Goal: Task Accomplishment & Management: Use online tool/utility

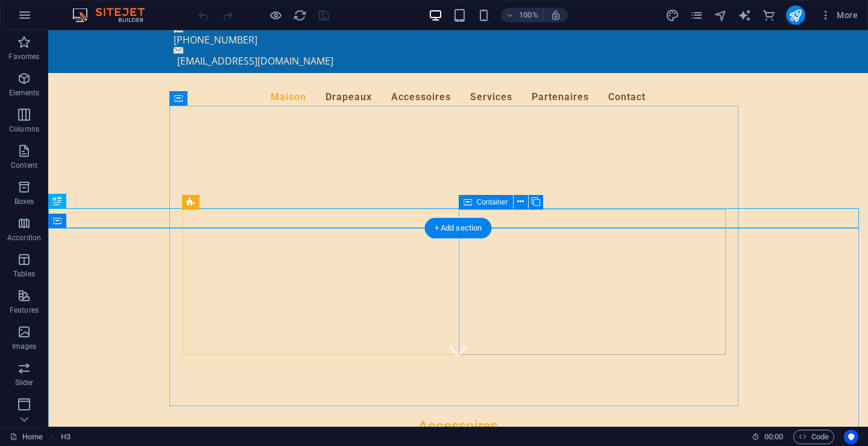
scroll to position [121, 0]
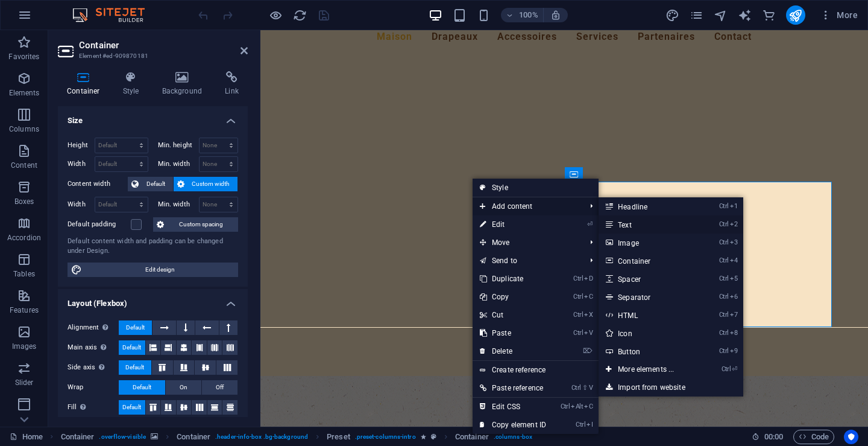
click at [628, 225] on link "Ctrl 2 Text" at bounding box center [649, 224] width 100 height 18
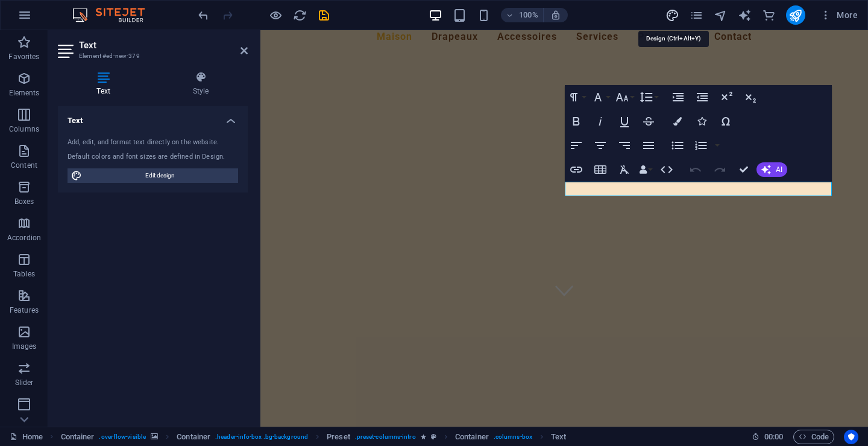
select select "px"
select select "400"
select select "px"
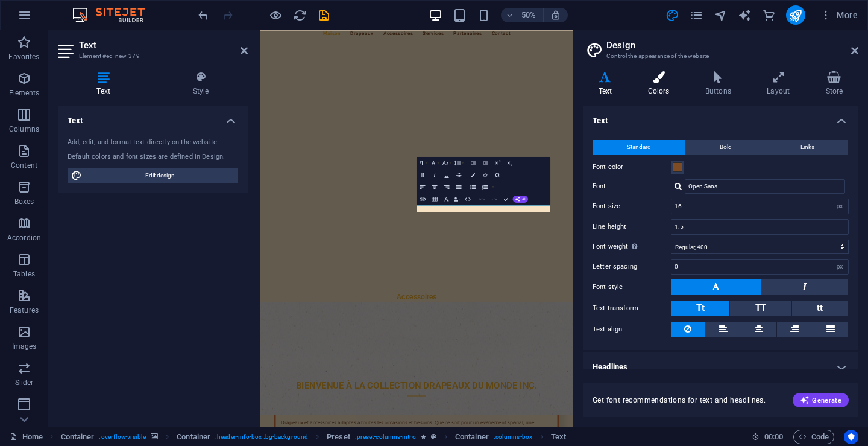
click at [655, 86] on h4 "Colors" at bounding box center [661, 83] width 57 height 25
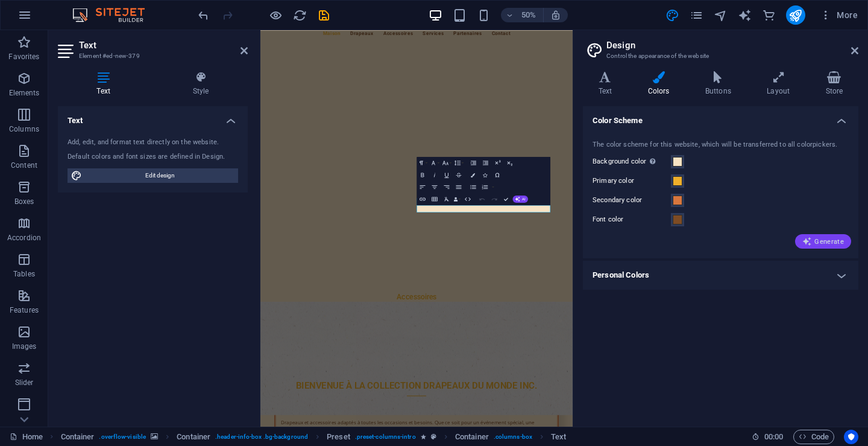
click at [835, 238] on span "Generate" at bounding box center [824, 241] width 42 height 10
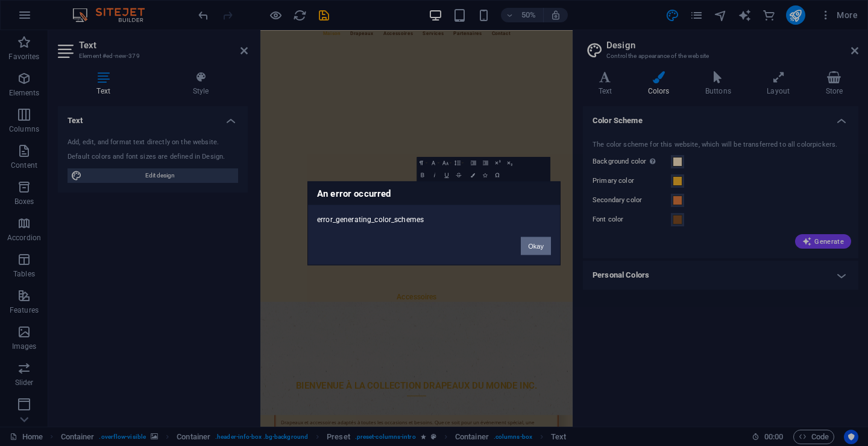
click at [540, 245] on button "Okay" at bounding box center [536, 245] width 30 height 18
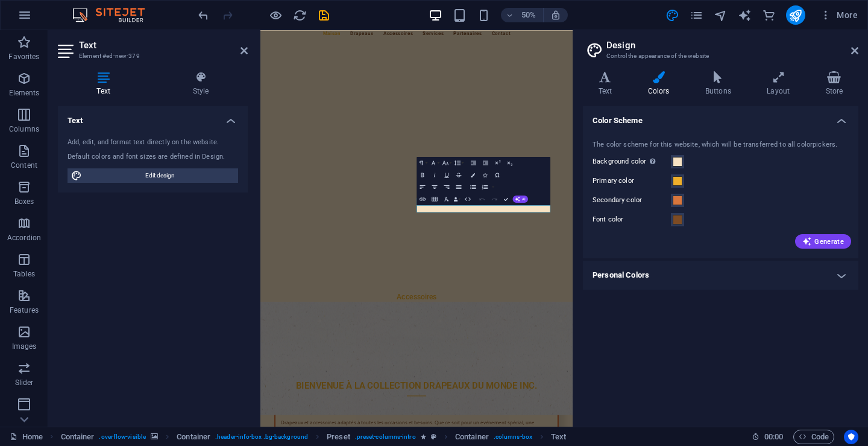
click at [841, 276] on h4 "Personal Colors" at bounding box center [721, 275] width 276 height 29
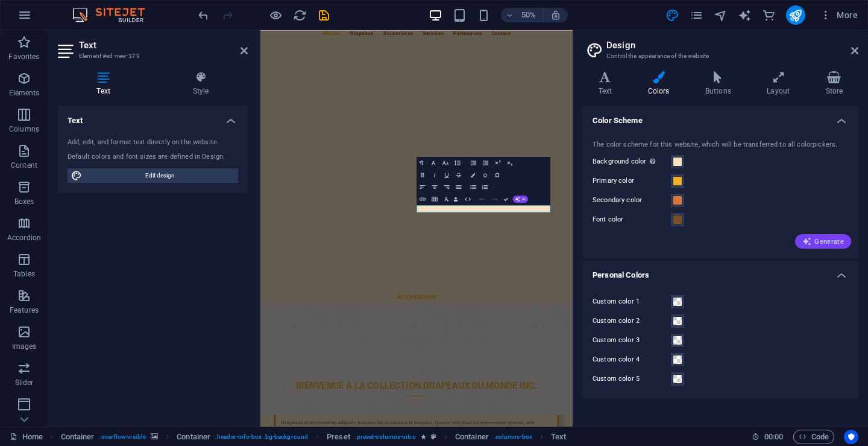
click at [823, 241] on span "Generate" at bounding box center [824, 241] width 42 height 10
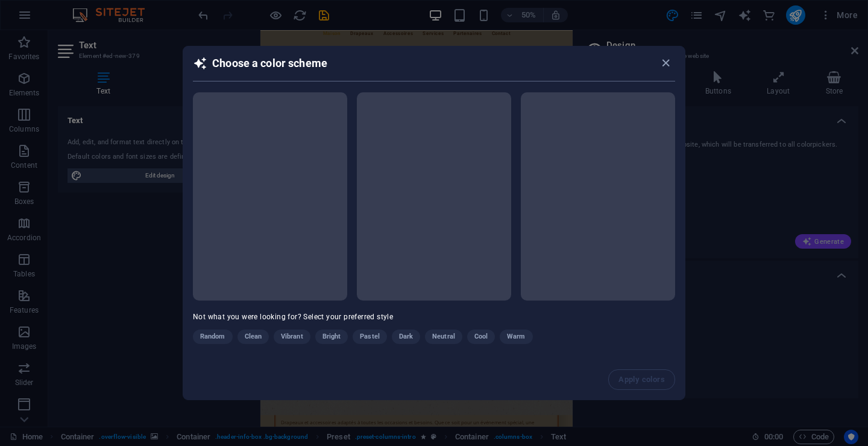
click at [823, 241] on div "Choose a color scheme Not what you were looking for? Select your preferred styl…" at bounding box center [434, 223] width 868 height 446
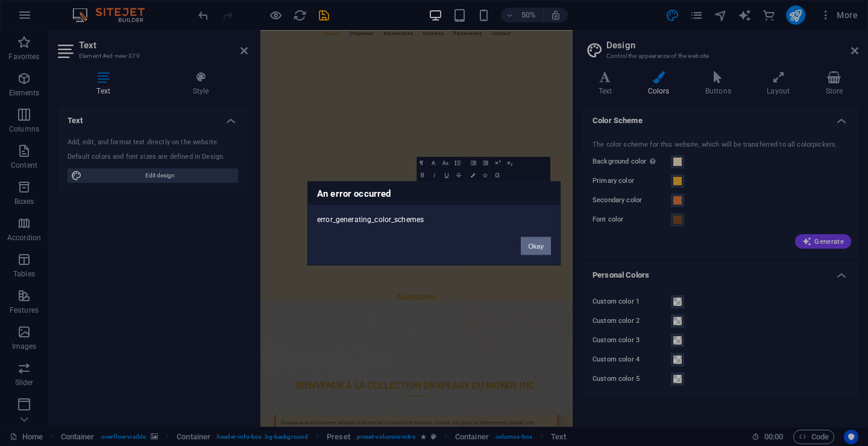
click at [534, 244] on button "Okay" at bounding box center [536, 245] width 30 height 18
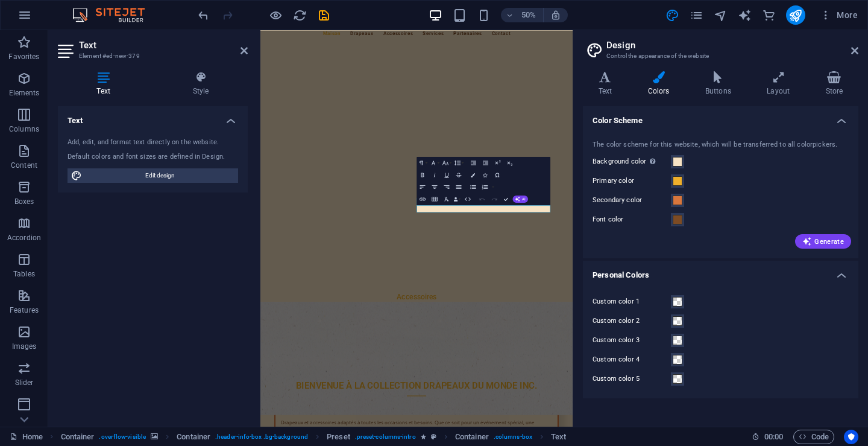
click at [753, 247] on div "Generate" at bounding box center [720, 238] width 261 height 19
click at [835, 238] on span "Generate" at bounding box center [824, 241] width 42 height 10
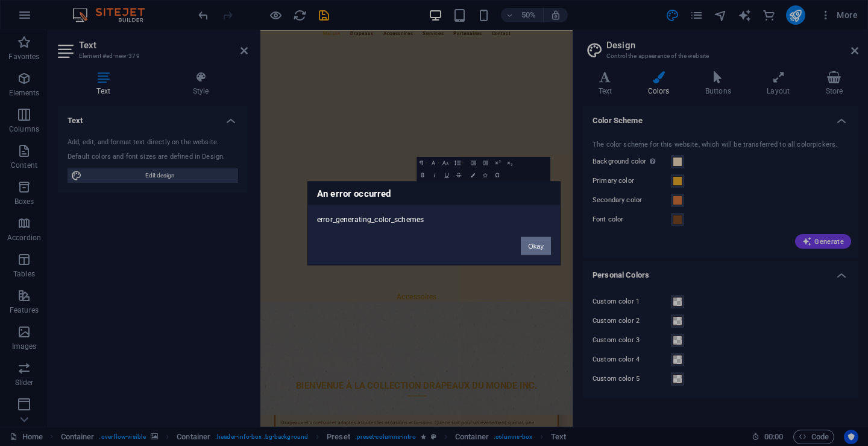
click at [534, 245] on button "Okay" at bounding box center [536, 245] width 30 height 18
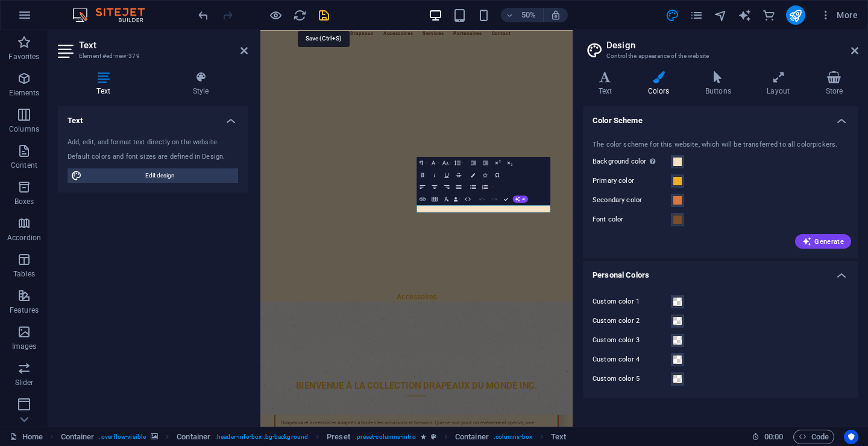
click at [324, 16] on icon "save" at bounding box center [324, 15] width 14 height 14
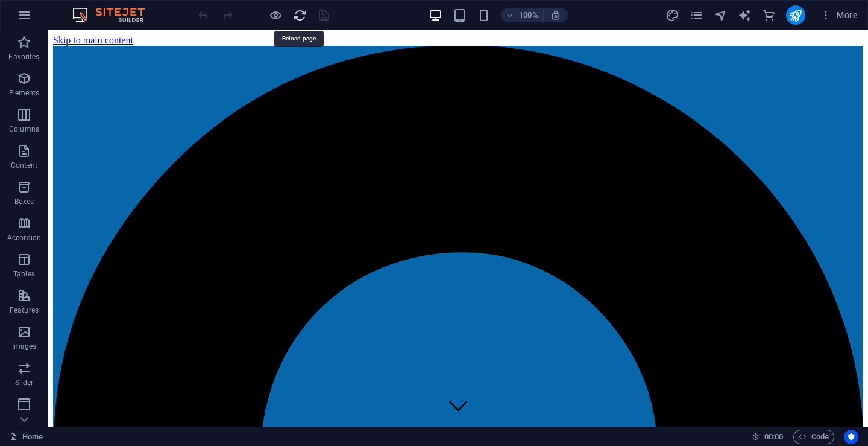
scroll to position [0, 0]
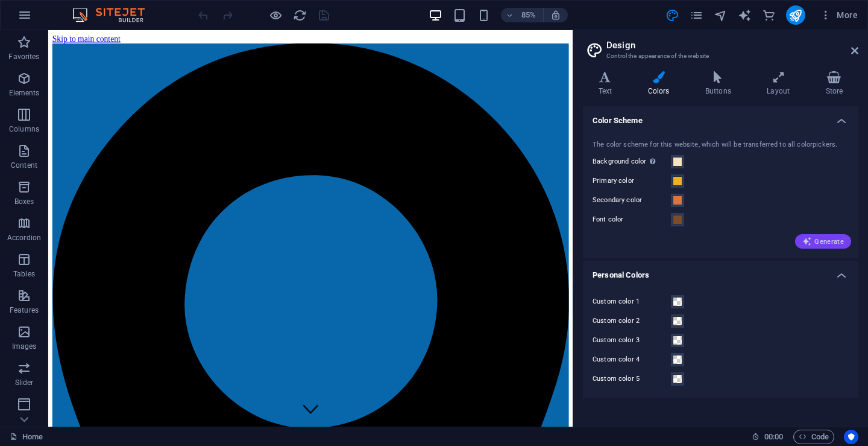
click at [824, 239] on span "Generate" at bounding box center [824, 241] width 42 height 10
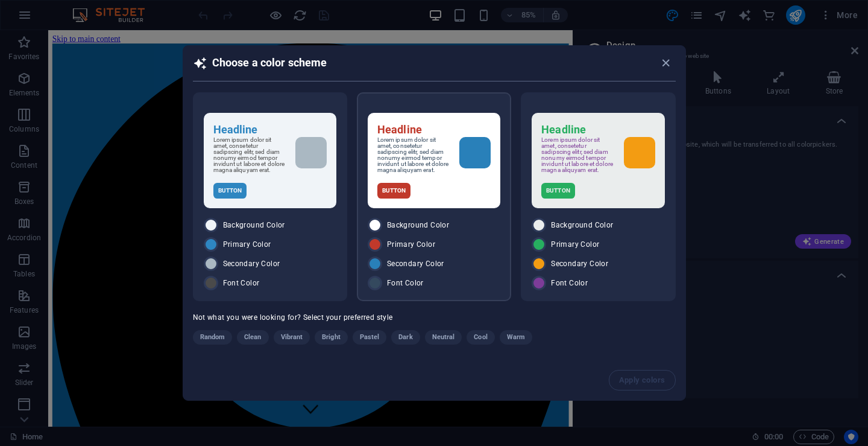
click at [416, 152] on p "Lorem ipsum dolor sit amet, consetetur sadipscing elitr, sed diam nonumy eirmod…" at bounding box center [414, 155] width 72 height 36
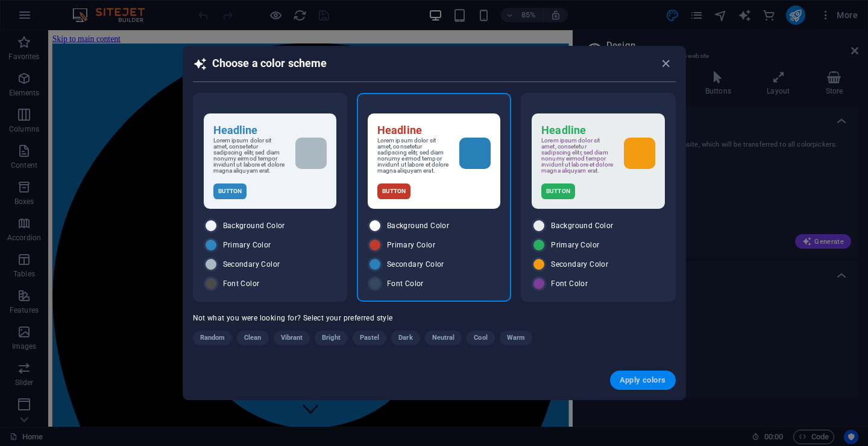
click at [637, 381] on span "Apply colors" at bounding box center [643, 380] width 46 height 10
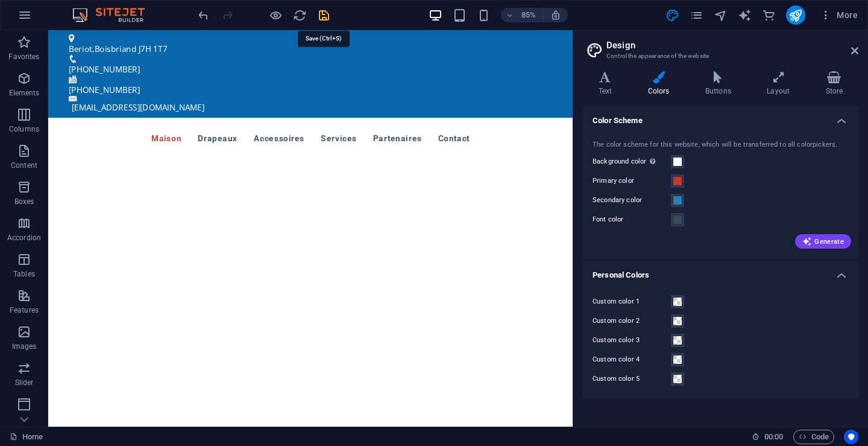
click at [325, 14] on icon "save" at bounding box center [324, 15] width 14 height 14
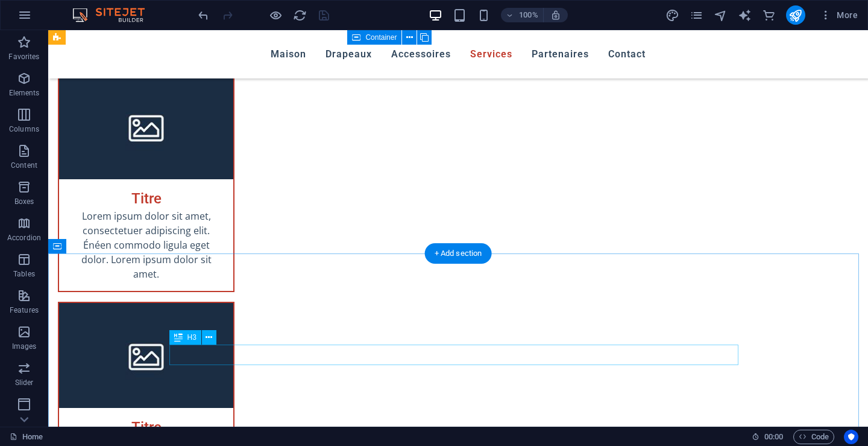
scroll to position [4825, 0]
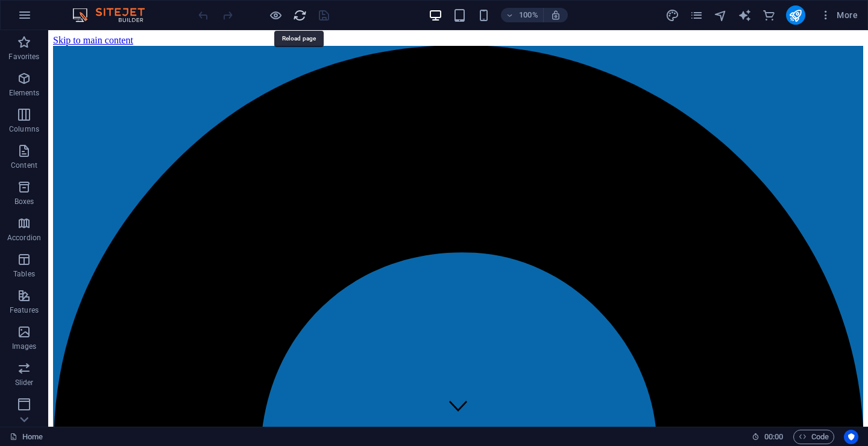
scroll to position [0, 0]
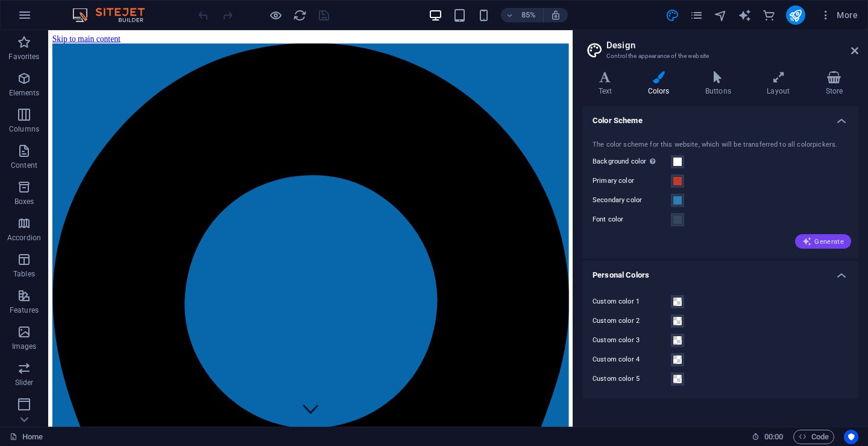
click at [828, 239] on span "Generate" at bounding box center [824, 241] width 42 height 10
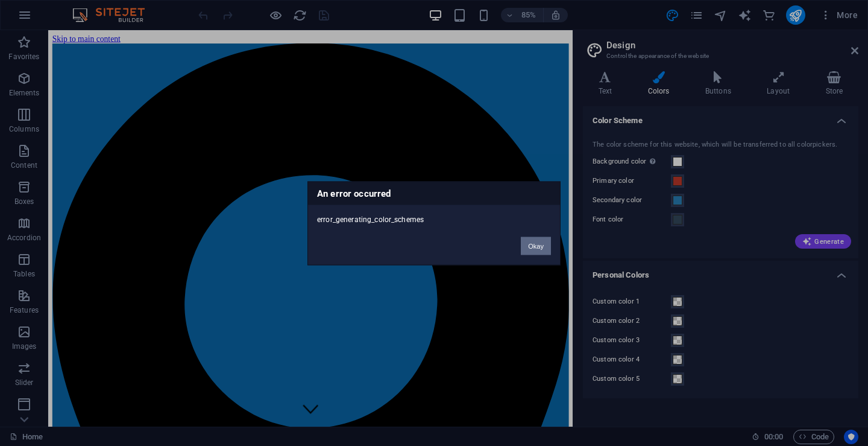
click at [531, 241] on button "Okay" at bounding box center [536, 245] width 30 height 18
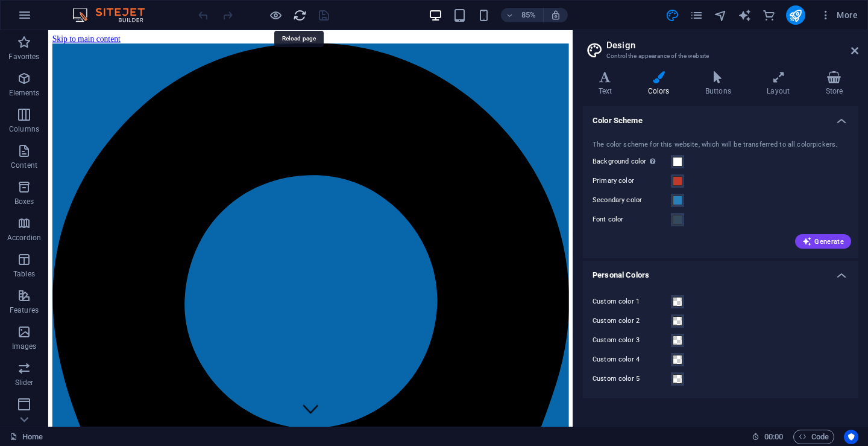
click at [822, 242] on span "Generate" at bounding box center [824, 241] width 42 height 10
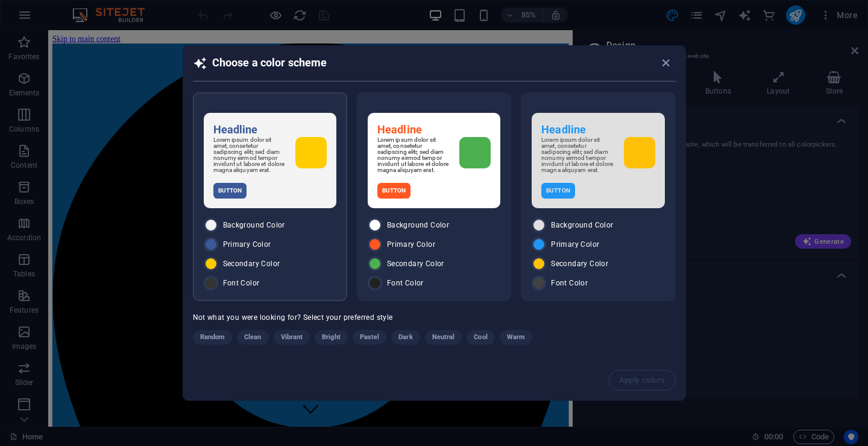
click at [247, 157] on p "Lorem ipsum dolor sit amet, consetetur sadipscing elitr, sed diam nonumy eirmod…" at bounding box center [249, 155] width 72 height 36
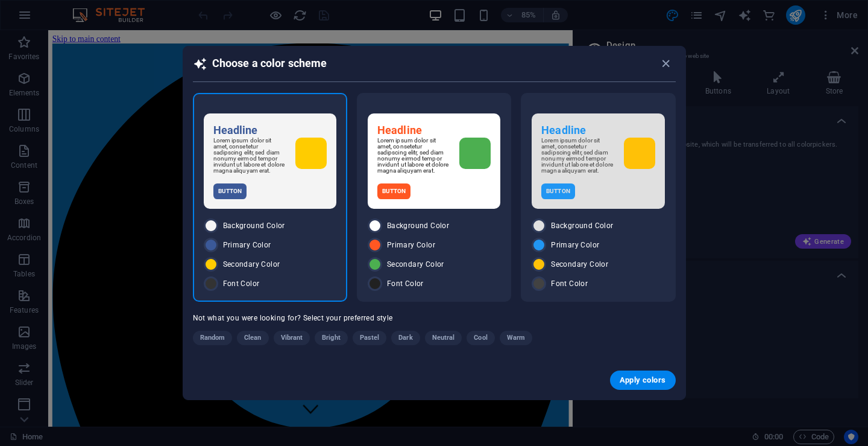
click at [247, 157] on p "Lorem ipsum dolor sit amet, consetetur sadipscing elitr, sed diam nonumy eirmod…" at bounding box center [249, 156] width 72 height 36
click at [642, 380] on span "Apply colors" at bounding box center [643, 380] width 46 height 10
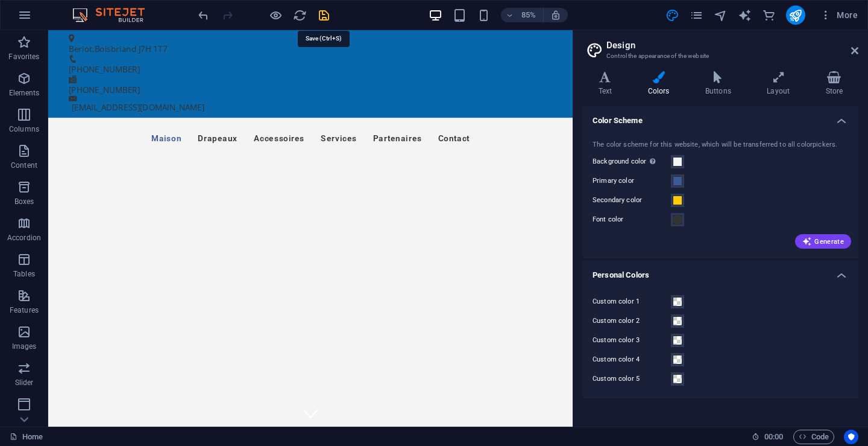
click at [326, 12] on icon "save" at bounding box center [324, 15] width 14 height 14
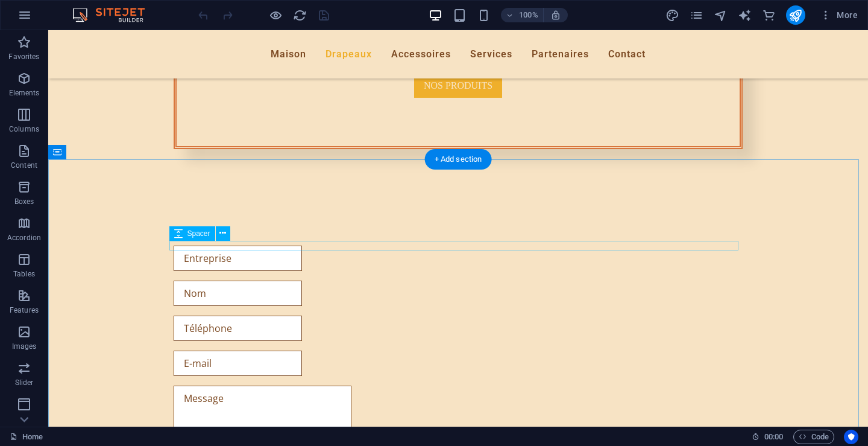
scroll to position [784, 0]
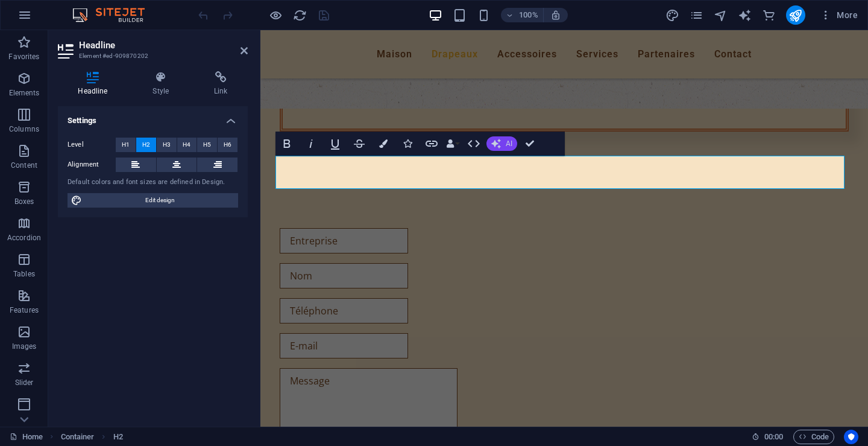
click at [504, 148] on button "AI" at bounding box center [502, 143] width 31 height 14
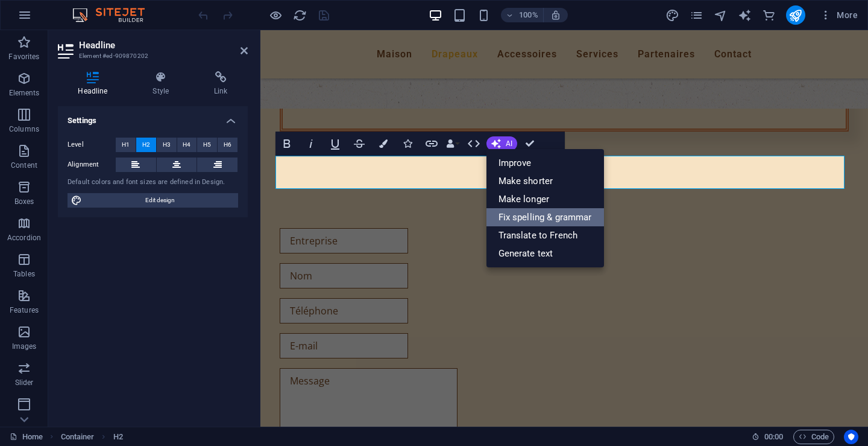
click at [533, 216] on link "Fix spelling & grammar" at bounding box center [546, 217] width 118 height 18
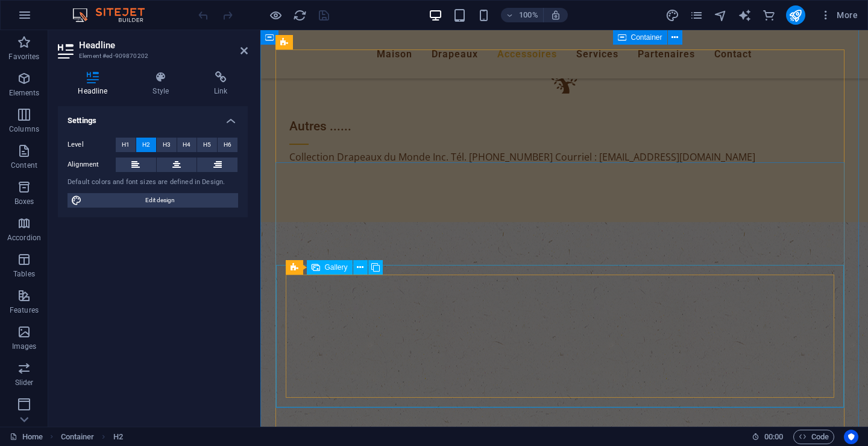
scroll to position [2171, 0]
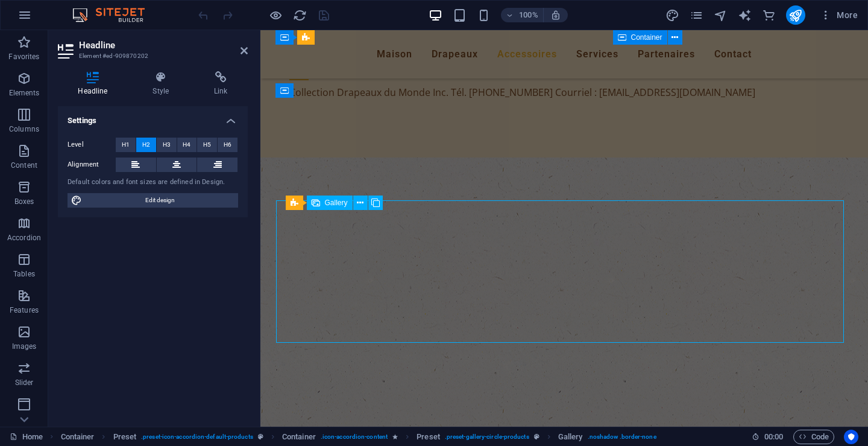
select select "4"
select select "px"
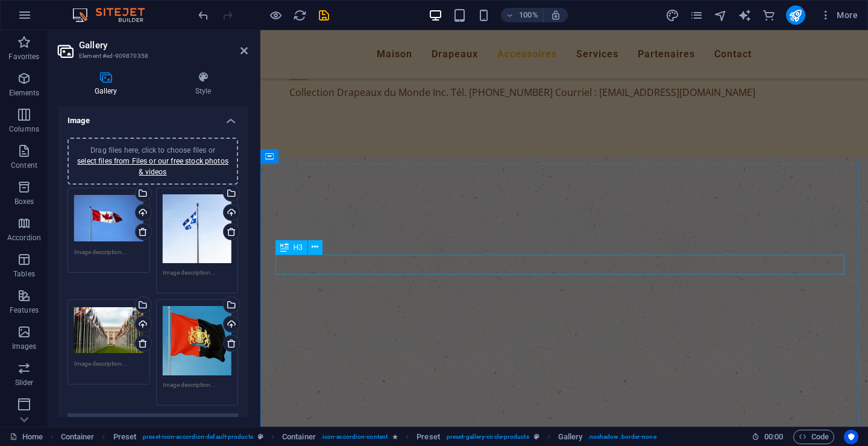
scroll to position [2214, 0]
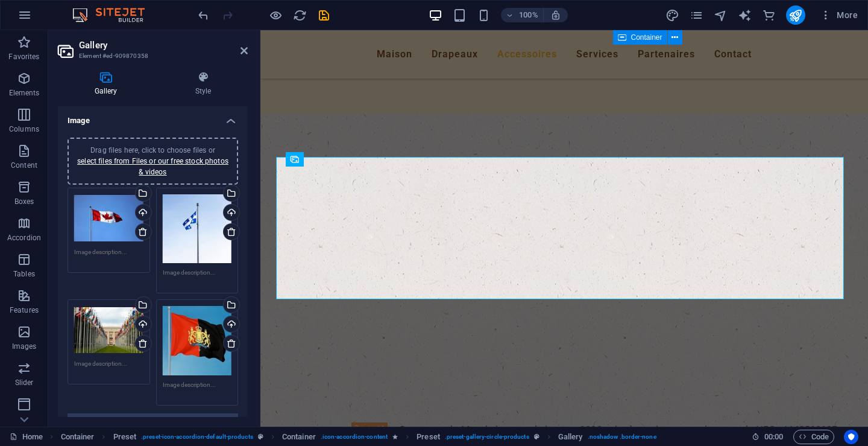
click at [195, 235] on div "Drag files here, click to choose files or select files from Files or our free s…" at bounding box center [197, 228] width 69 height 69
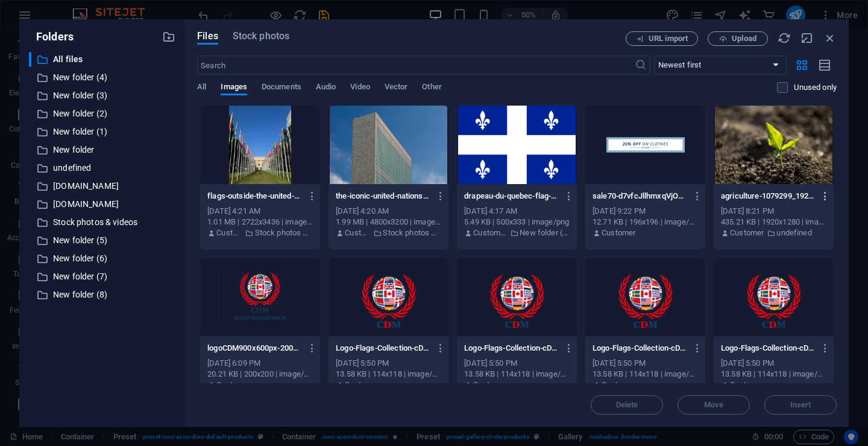
click at [822, 198] on icon "button" at bounding box center [825, 196] width 11 height 11
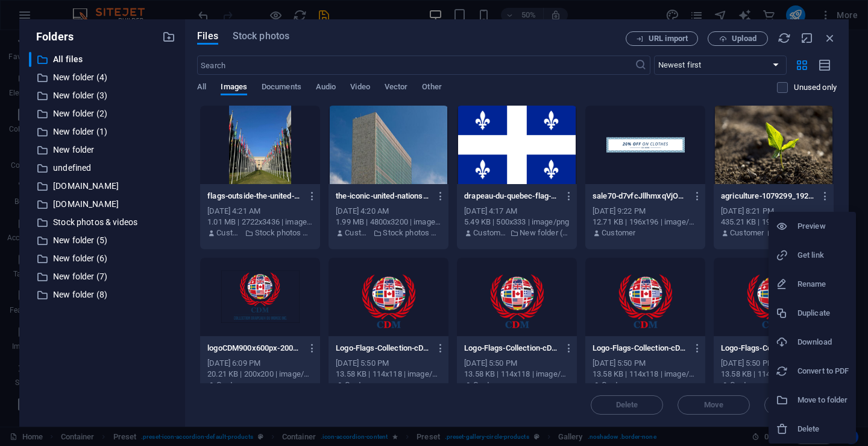
click at [812, 425] on h6 "Delete" at bounding box center [823, 429] width 51 height 14
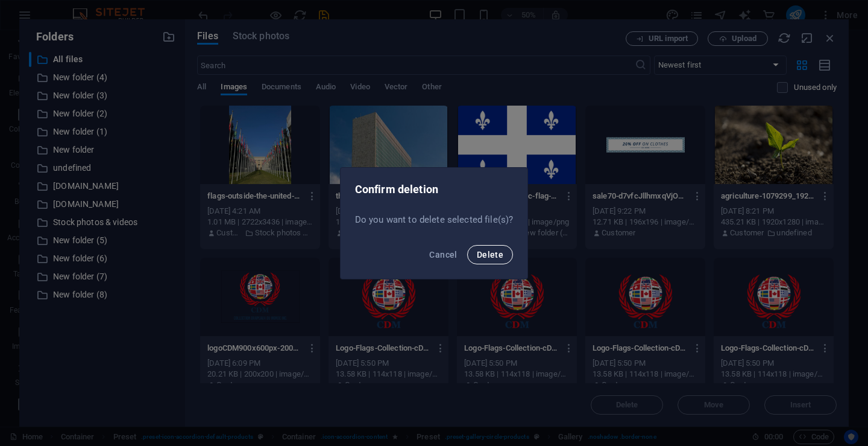
click at [489, 256] on span "Delete" at bounding box center [490, 255] width 27 height 10
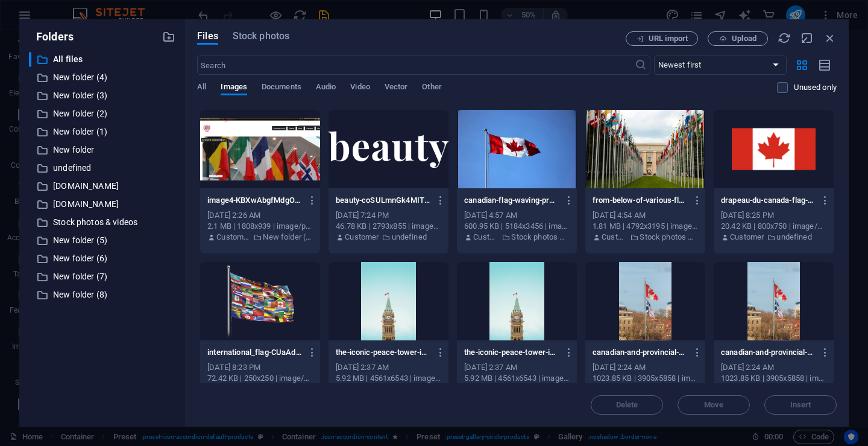
scroll to position [1327, 0]
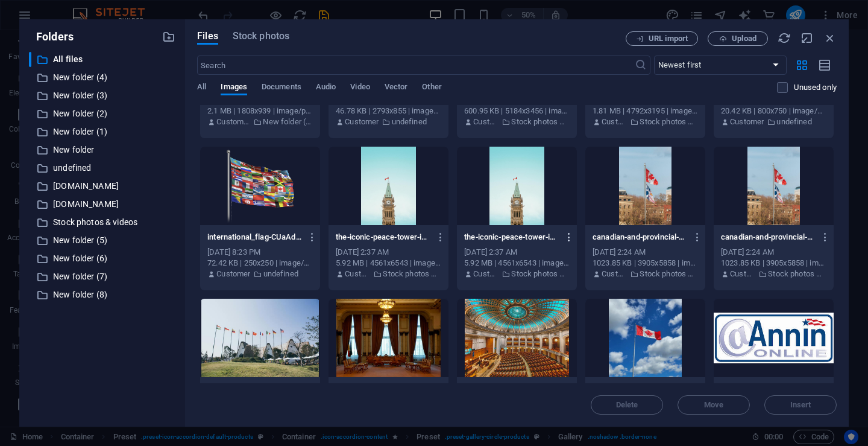
click at [568, 237] on icon "button" at bounding box center [569, 237] width 11 height 11
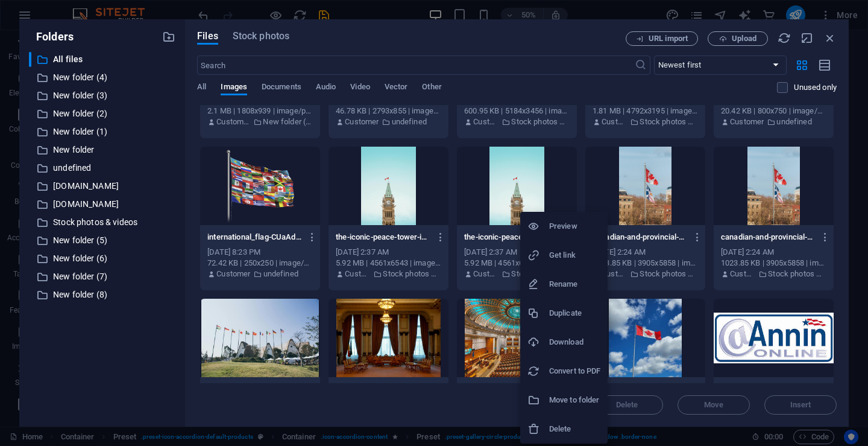
click at [560, 426] on h6 "Delete" at bounding box center [574, 429] width 51 height 14
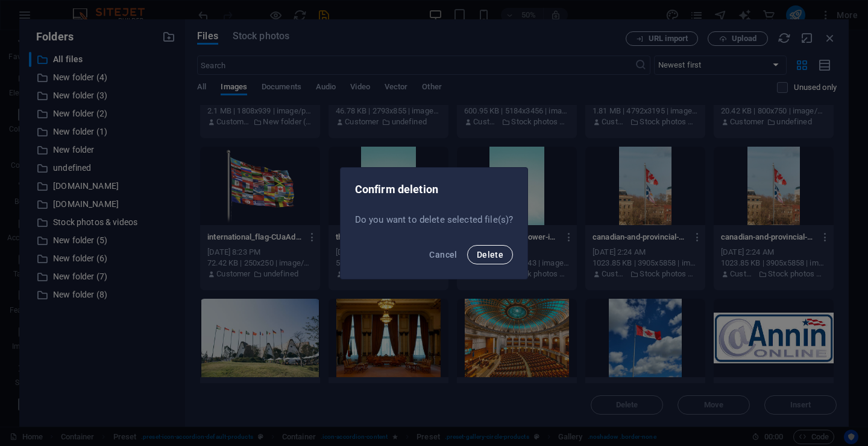
click at [496, 248] on button "Delete" at bounding box center [490, 254] width 46 height 19
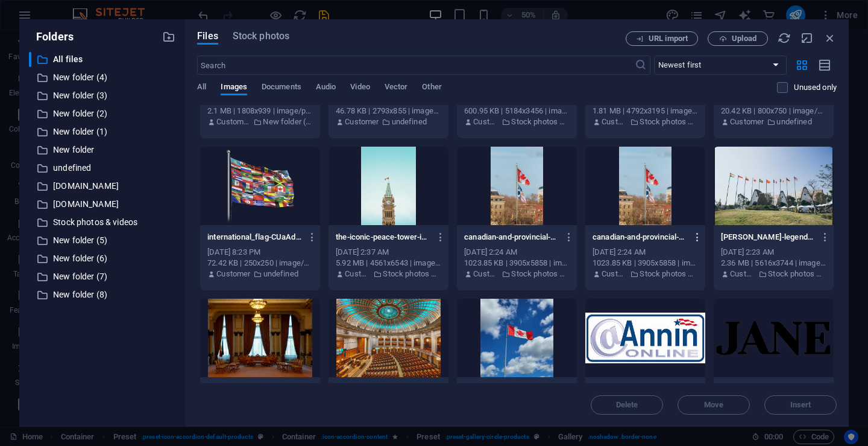
click at [693, 237] on icon "button" at bounding box center [697, 237] width 11 height 11
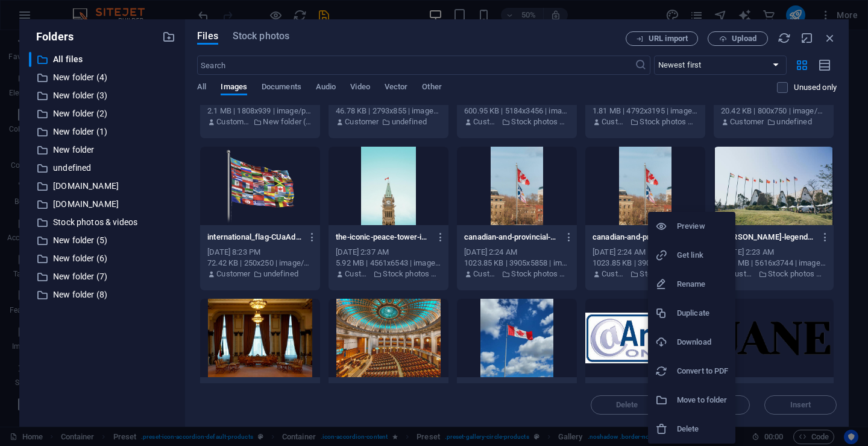
click at [689, 432] on h6 "Delete" at bounding box center [702, 429] width 51 height 14
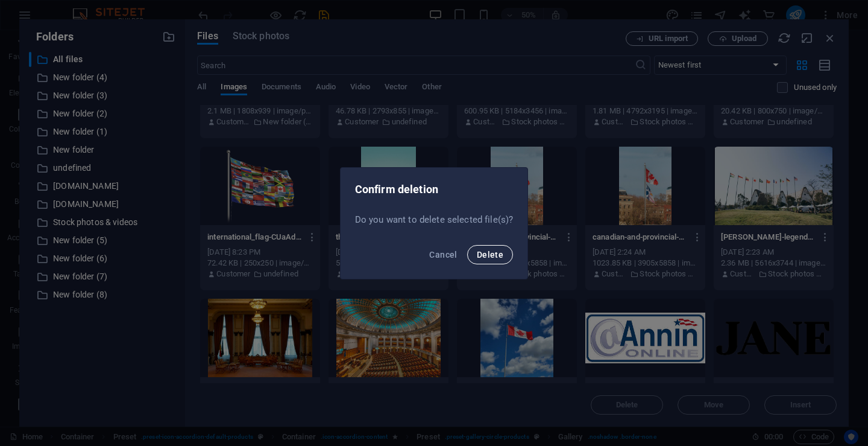
click at [487, 253] on span "Delete" at bounding box center [490, 255] width 27 height 10
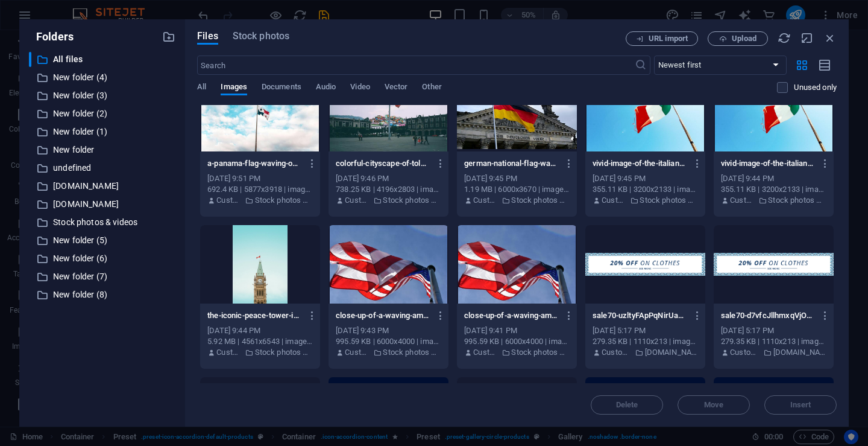
scroll to position [2171, 0]
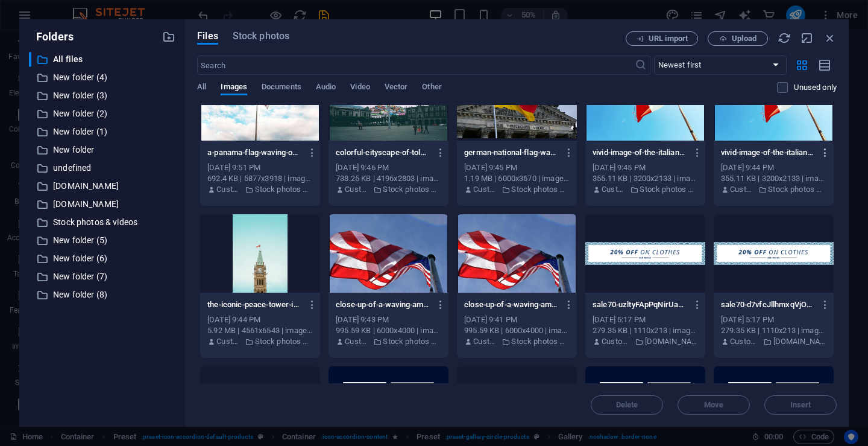
click at [824, 154] on icon "button" at bounding box center [825, 152] width 11 height 11
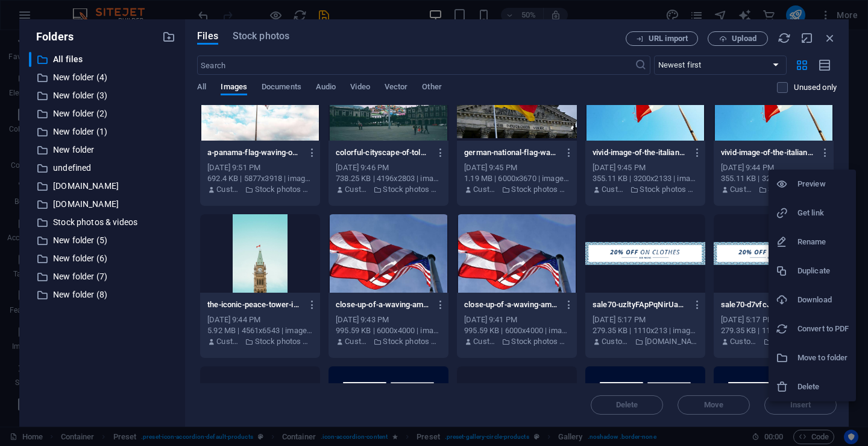
click at [800, 381] on h6 "Delete" at bounding box center [823, 386] width 51 height 14
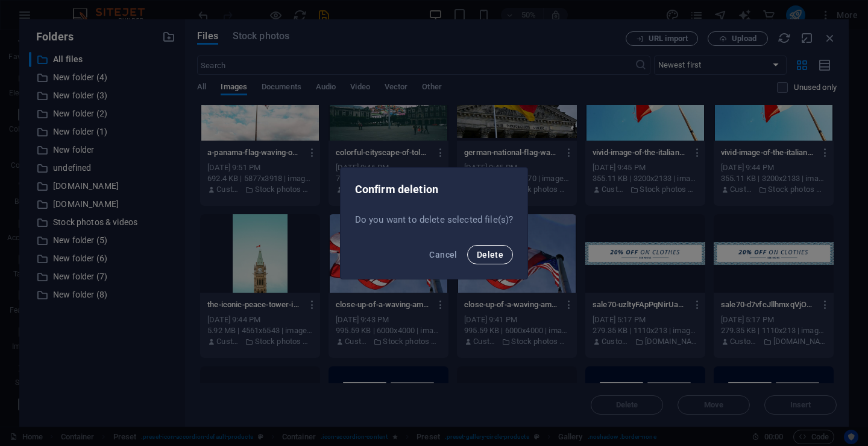
click at [493, 255] on span "Delete" at bounding box center [490, 255] width 27 height 10
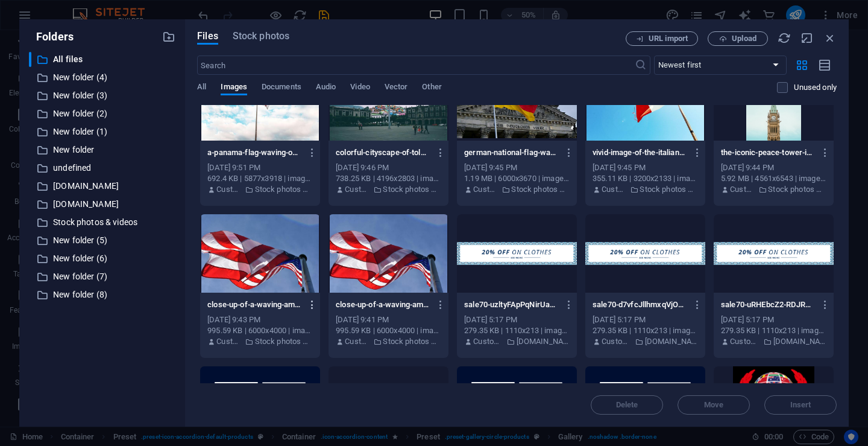
click at [310, 304] on icon "button" at bounding box center [312, 304] width 11 height 11
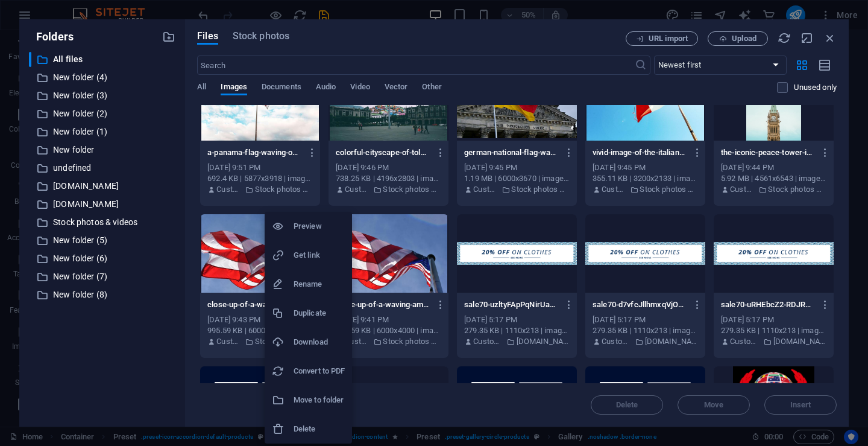
click at [302, 424] on h6 "Delete" at bounding box center [319, 429] width 51 height 14
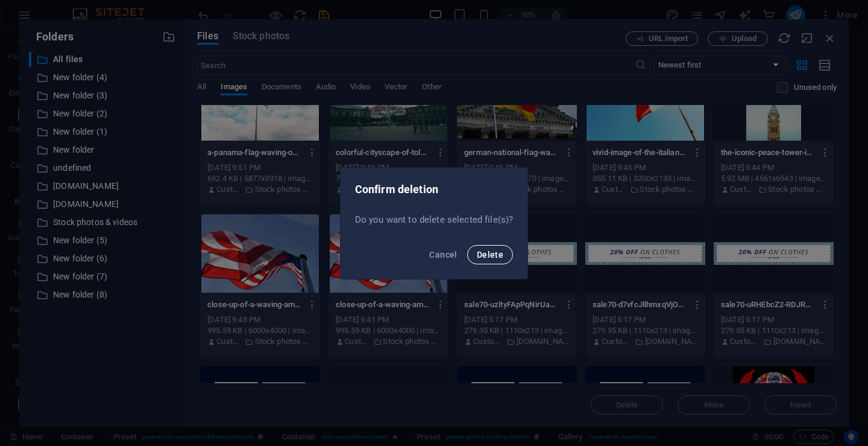
click at [495, 254] on span "Delete" at bounding box center [490, 255] width 27 height 10
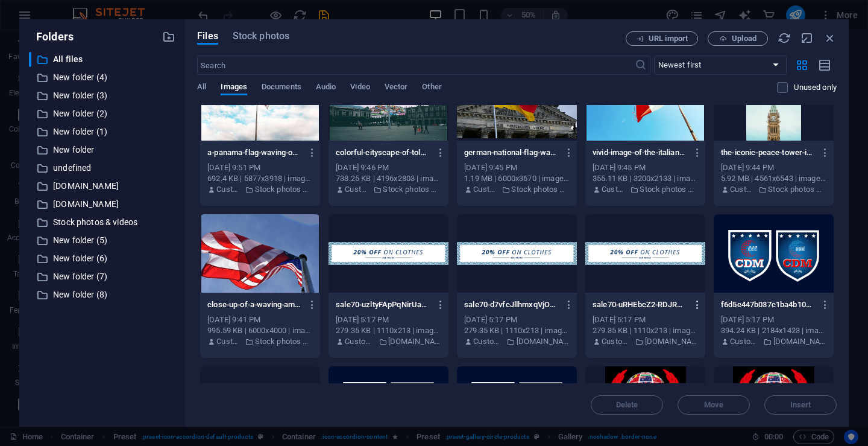
click at [695, 306] on icon "button" at bounding box center [697, 304] width 11 height 11
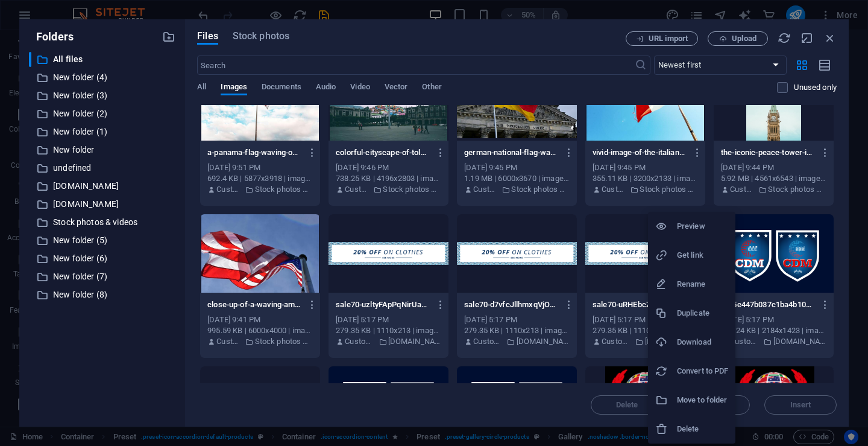
click at [695, 427] on h6 "Delete" at bounding box center [702, 429] width 51 height 14
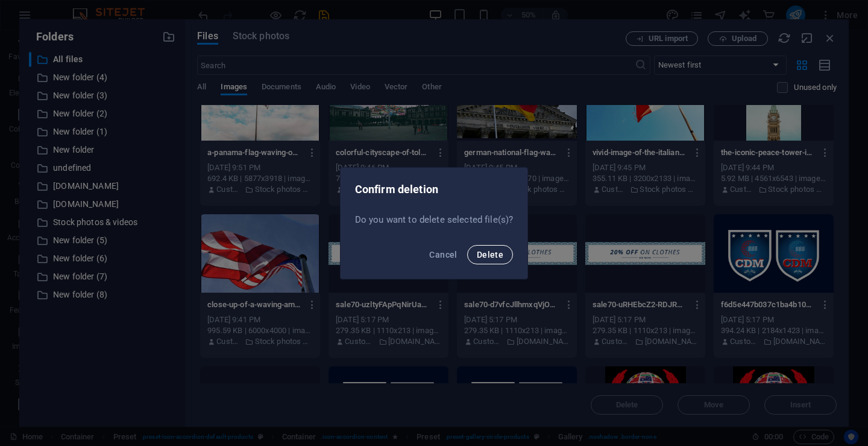
click at [495, 259] on span "Delete" at bounding box center [490, 255] width 27 height 10
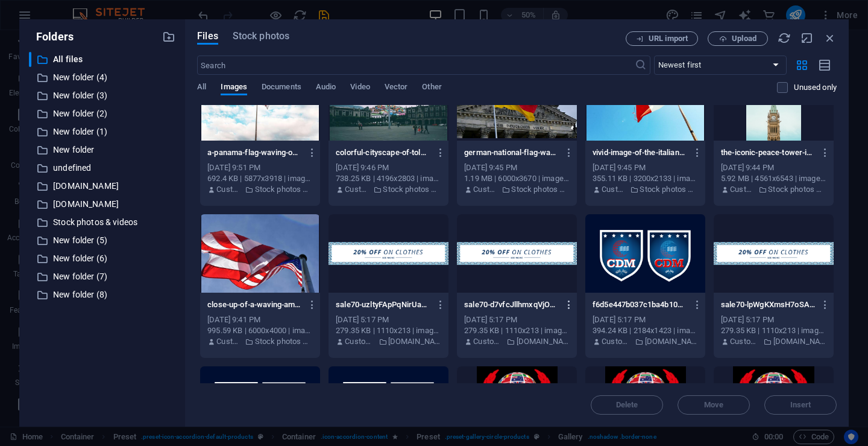
click at [568, 308] on icon "button" at bounding box center [569, 304] width 11 height 11
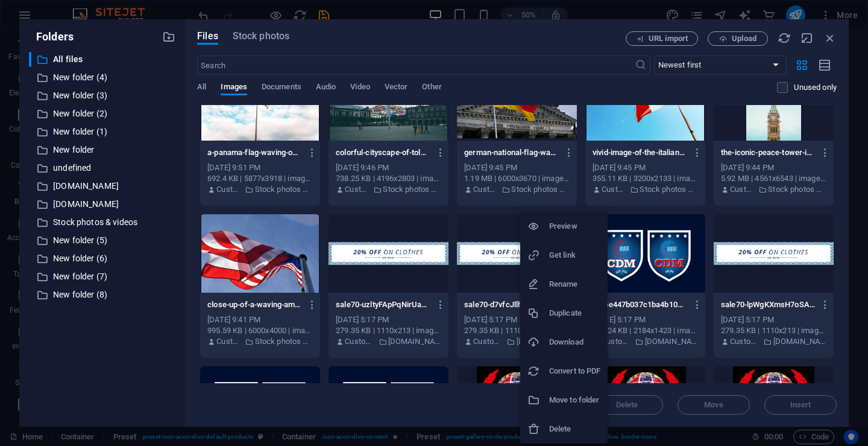
click at [569, 427] on h6 "Delete" at bounding box center [574, 429] width 51 height 14
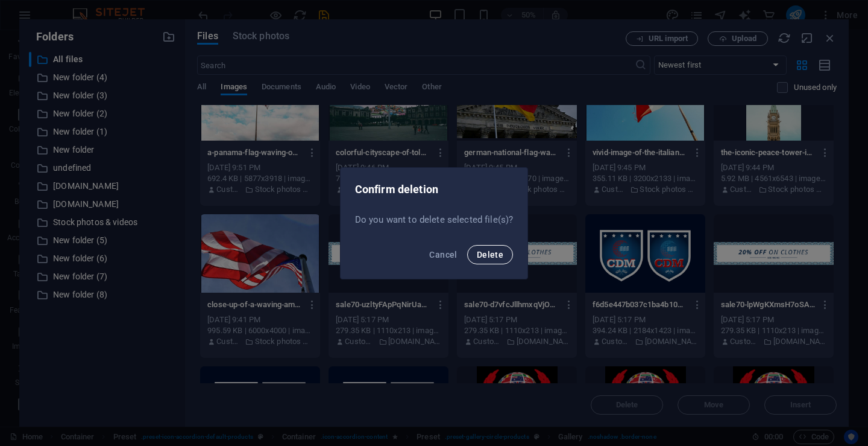
click at [485, 248] on button "Delete" at bounding box center [490, 254] width 46 height 19
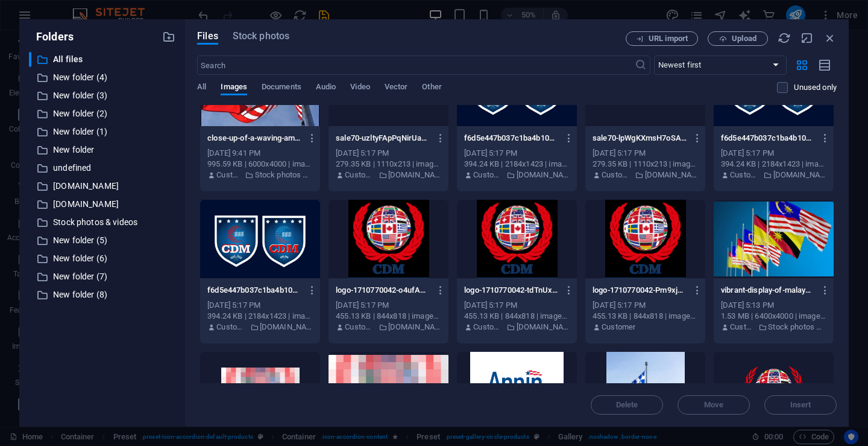
scroll to position [2352, 0]
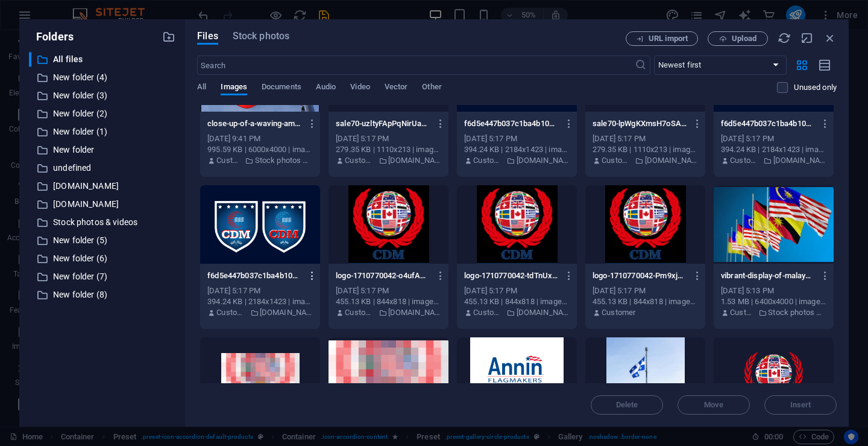
click at [314, 279] on icon "button" at bounding box center [312, 275] width 11 height 11
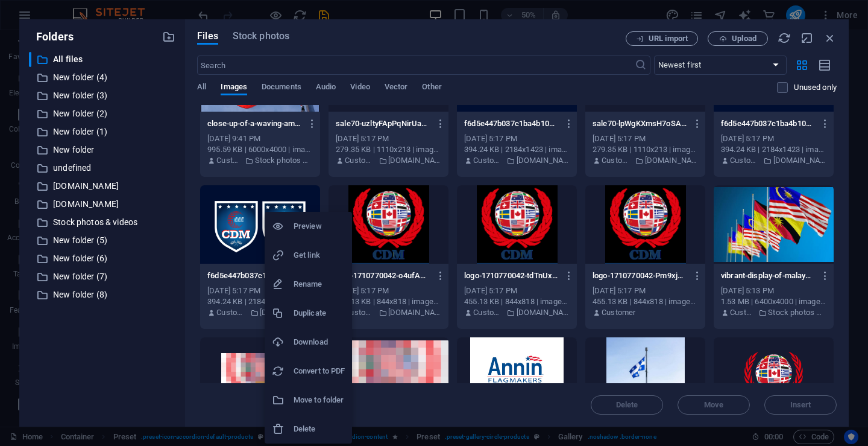
click at [303, 421] on li "Delete" at bounding box center [308, 428] width 87 height 29
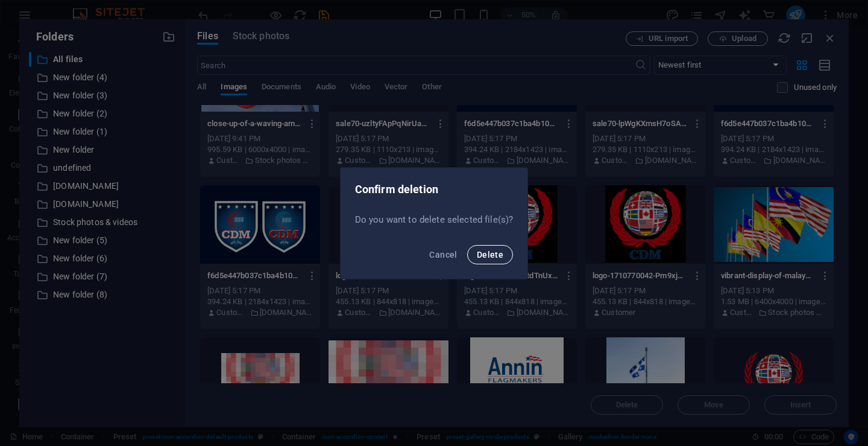
click at [485, 258] on span "Delete" at bounding box center [490, 255] width 27 height 10
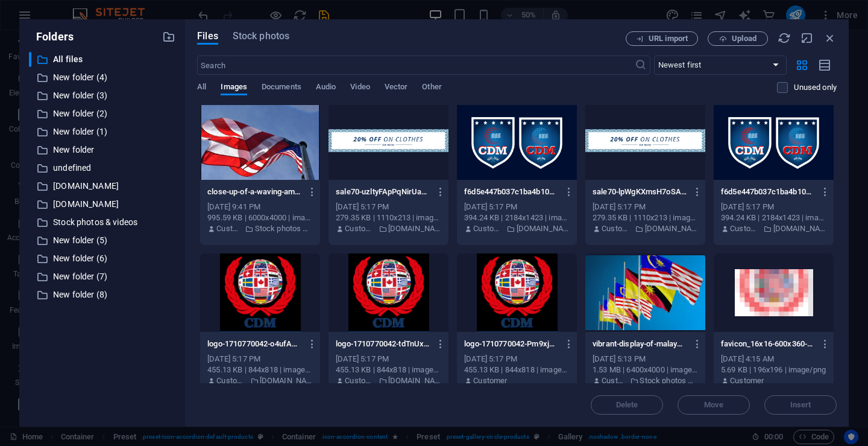
scroll to position [2231, 0]
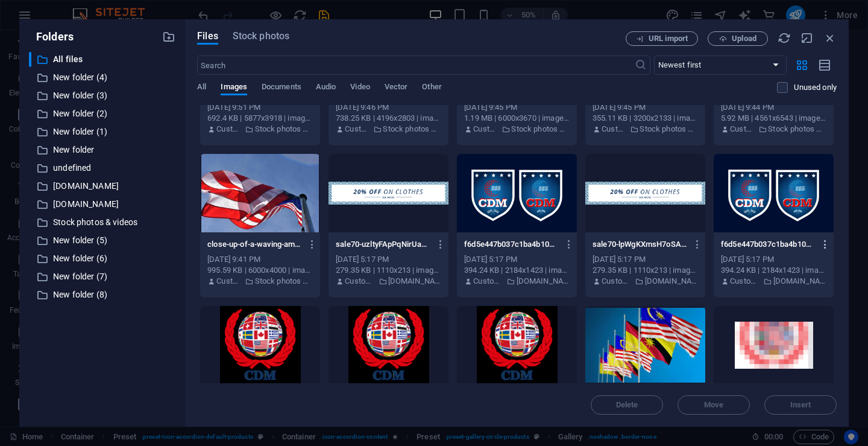
click at [824, 247] on icon "button" at bounding box center [825, 244] width 11 height 11
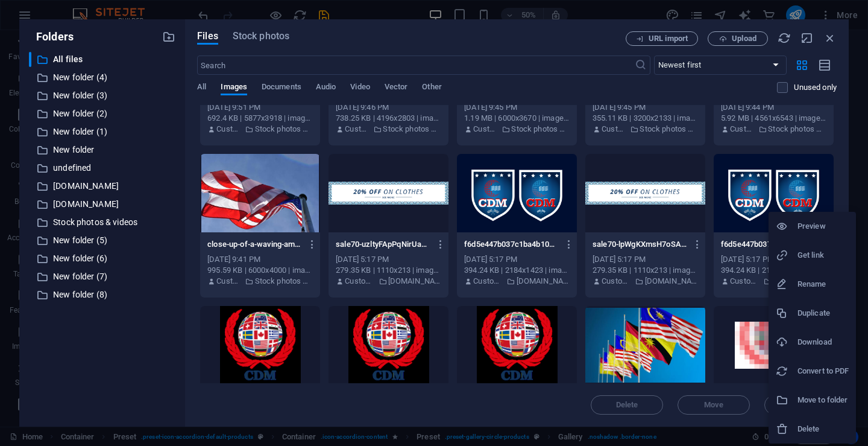
click at [803, 428] on h6 "Delete" at bounding box center [823, 429] width 51 height 14
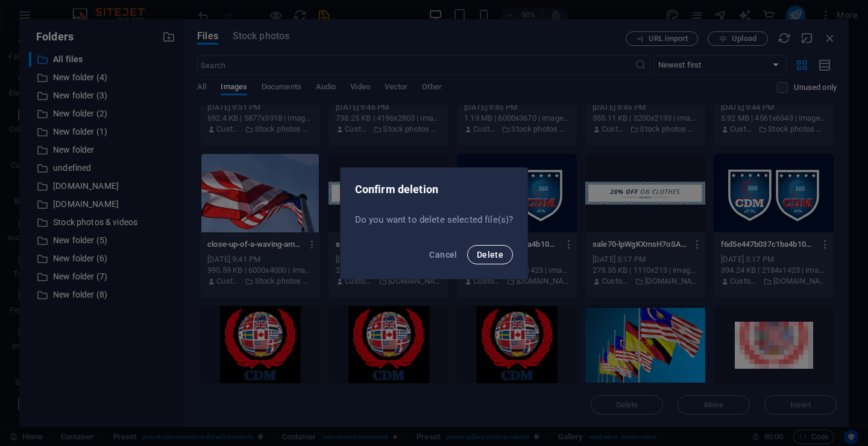
click at [498, 256] on span "Delete" at bounding box center [490, 255] width 27 height 10
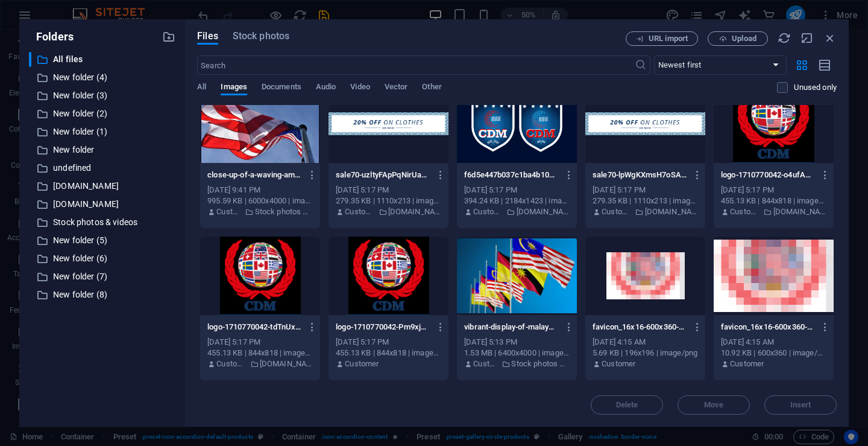
scroll to position [2392, 0]
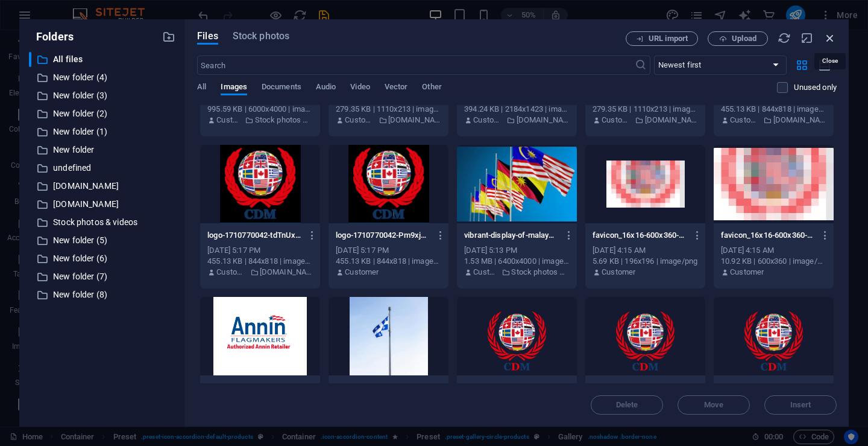
click at [831, 40] on icon "button" at bounding box center [830, 37] width 13 height 13
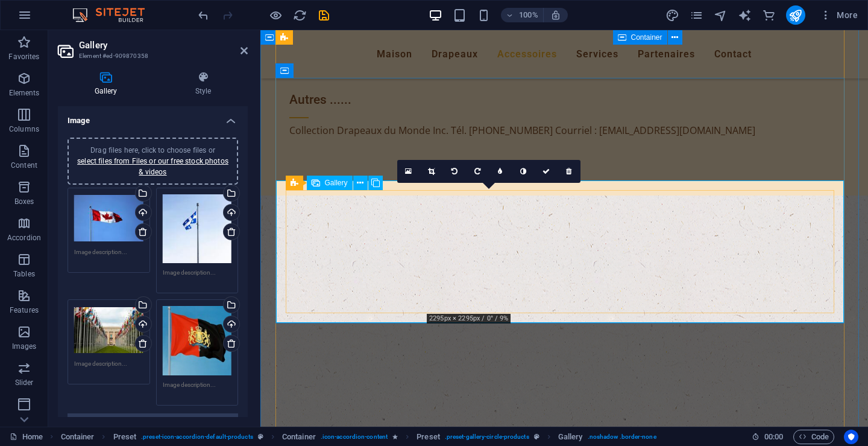
scroll to position [2198, 0]
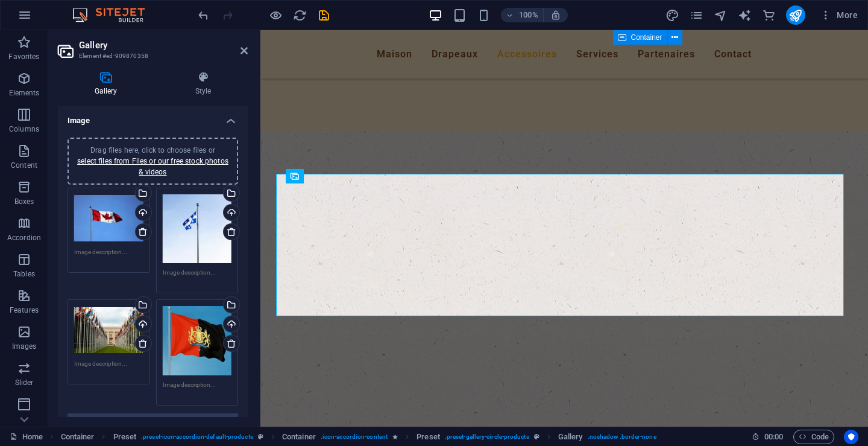
click at [197, 215] on div "Drag files here, click to choose files or select files from Files or our free s…" at bounding box center [197, 228] width 69 height 69
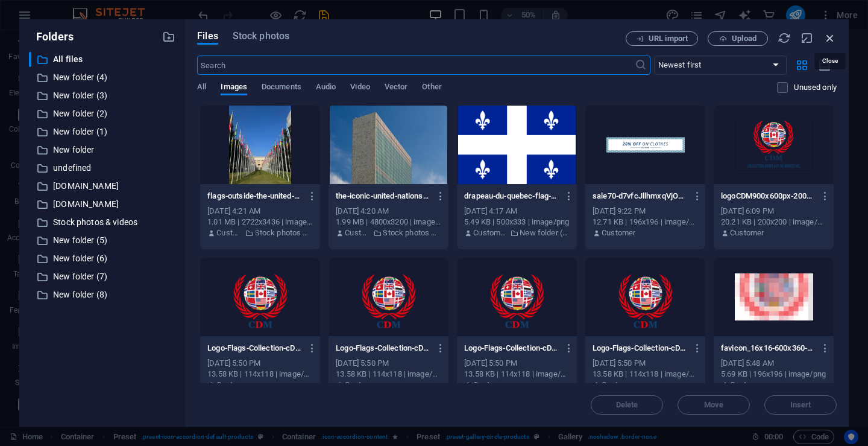
click at [828, 32] on icon "button" at bounding box center [830, 37] width 13 height 13
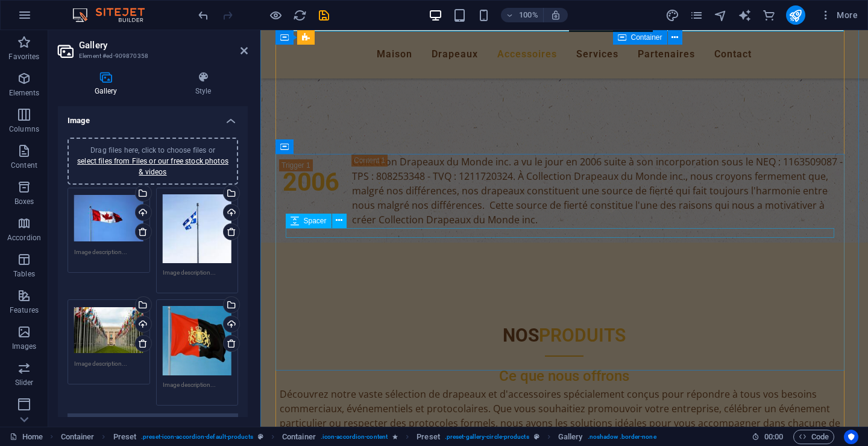
scroll to position [2603, 0]
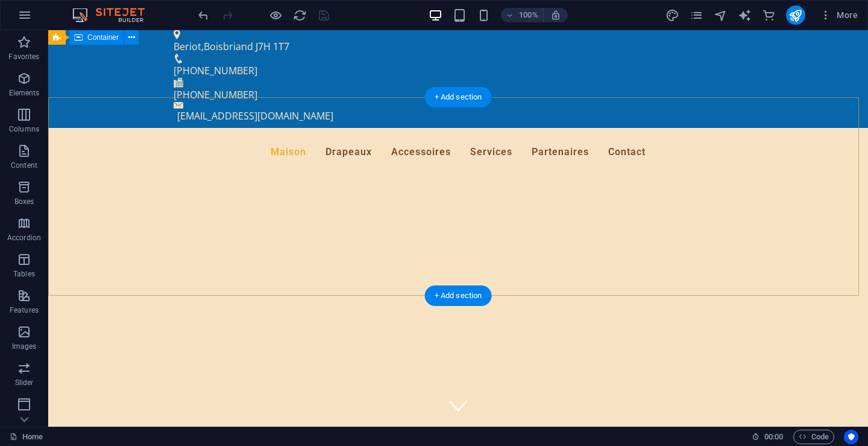
scroll to position [0, 0]
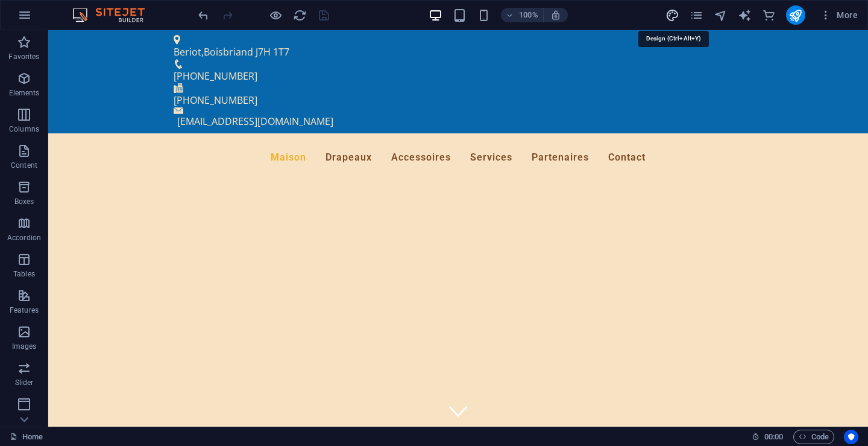
select select "px"
select select "400"
select select "px"
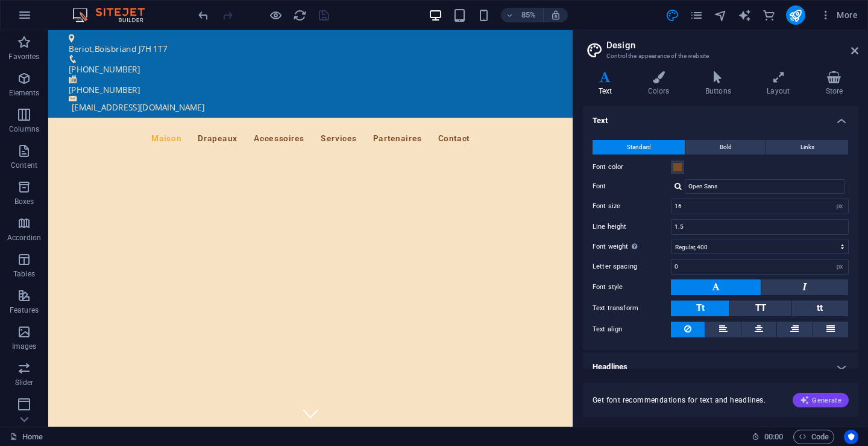
click at [827, 396] on span "Generate" at bounding box center [821, 400] width 42 height 10
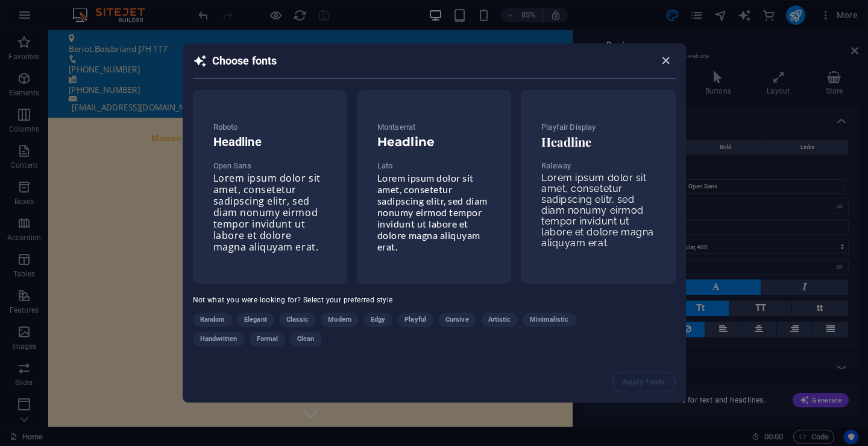
click at [666, 61] on icon "button" at bounding box center [666, 61] width 14 height 14
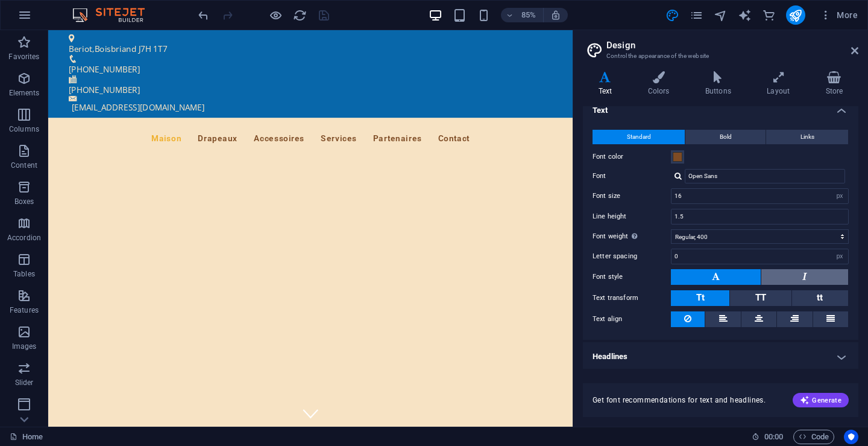
scroll to position [13, 0]
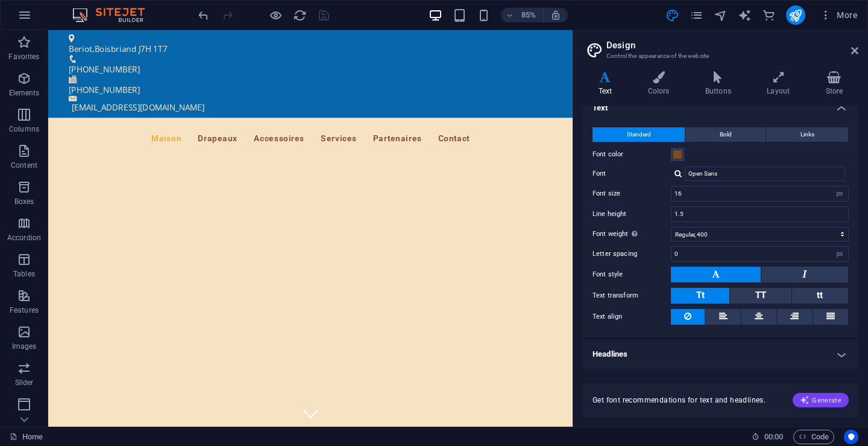
click at [826, 400] on span "Generate" at bounding box center [821, 400] width 42 height 10
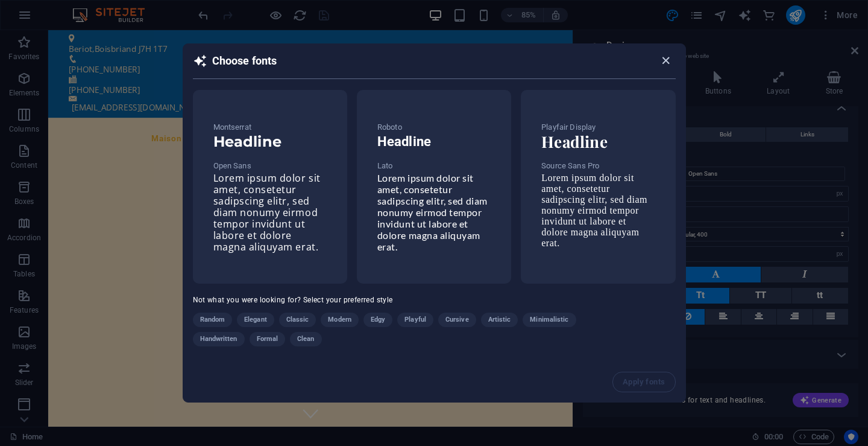
click at [662, 60] on icon "button" at bounding box center [666, 61] width 14 height 14
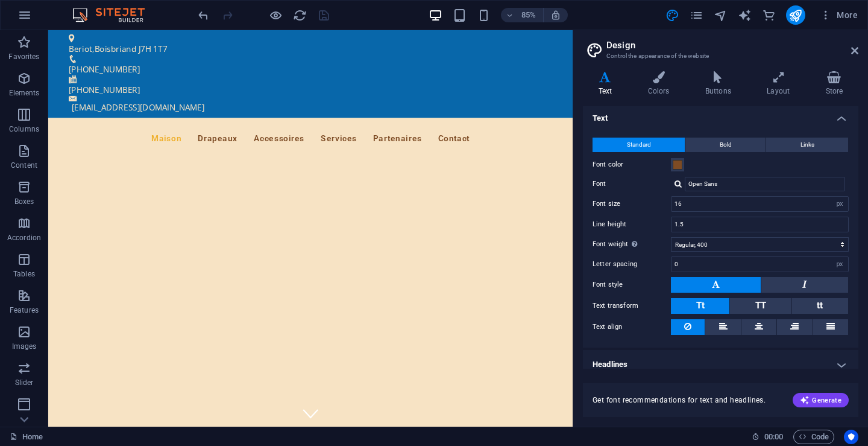
scroll to position [0, 0]
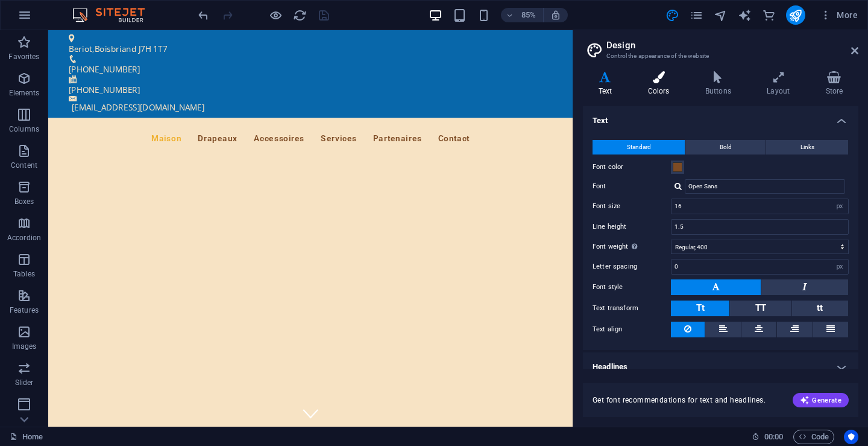
click at [662, 87] on h4 "Colors" at bounding box center [661, 83] width 57 height 25
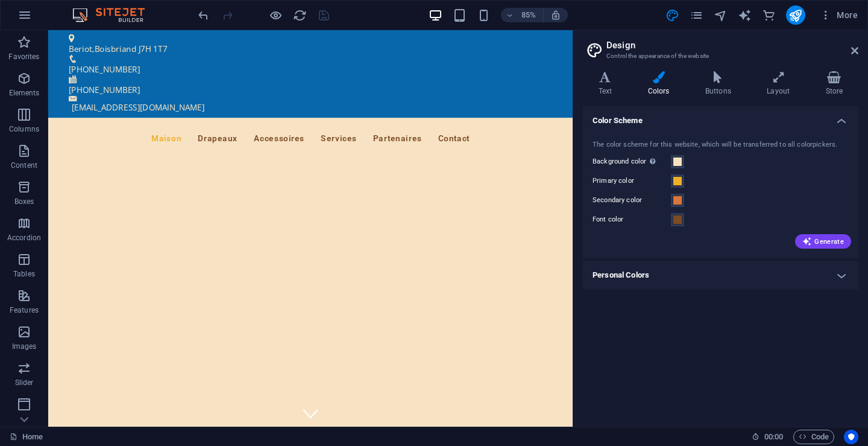
click at [662, 87] on h4 "Colors" at bounding box center [661, 83] width 57 height 25
click at [841, 276] on h4 "Personal Colors" at bounding box center [721, 275] width 276 height 29
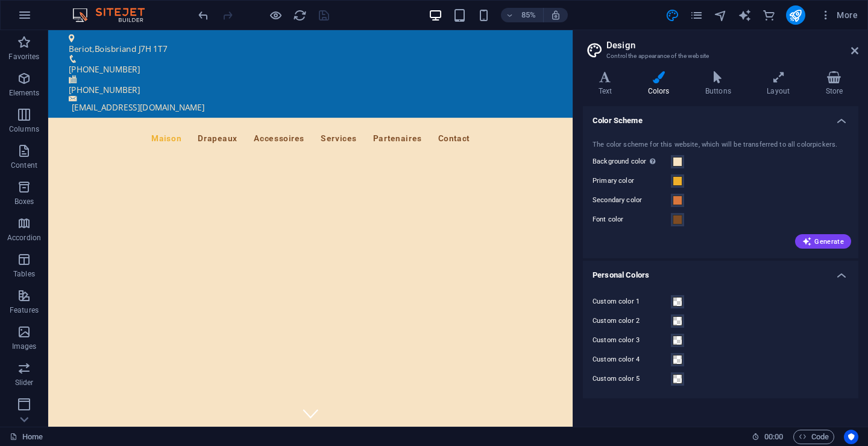
click at [841, 276] on h4 "Personal Colors" at bounding box center [721, 272] width 276 height 22
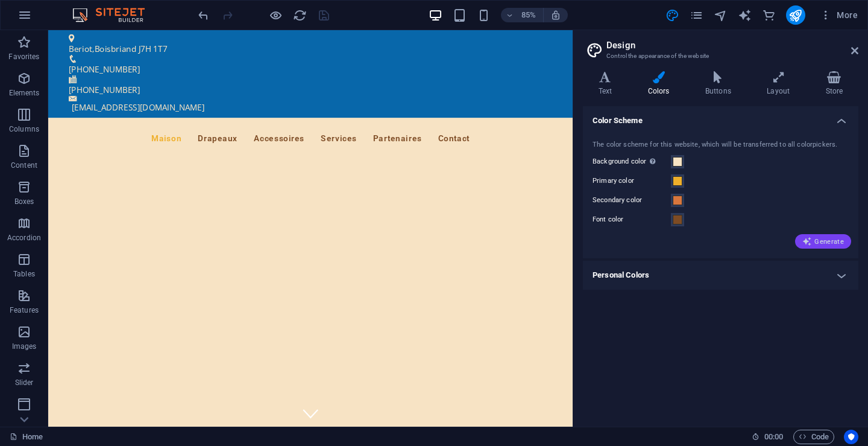
click at [827, 238] on span "Generate" at bounding box center [824, 241] width 42 height 10
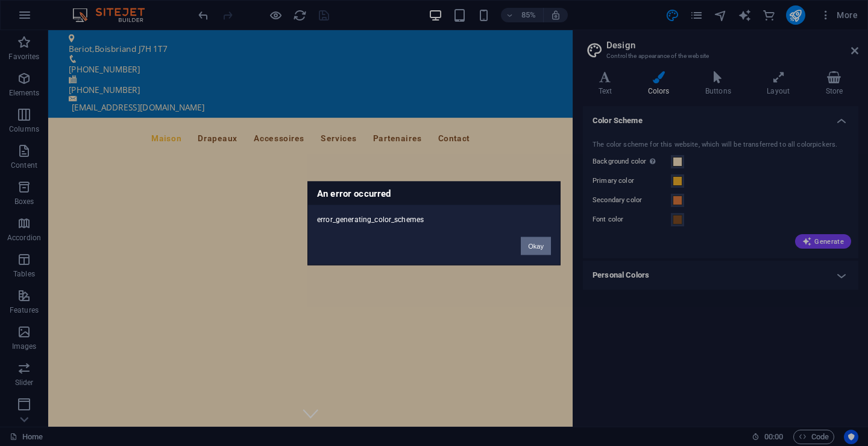
click at [536, 243] on button "Okay" at bounding box center [536, 245] width 30 height 18
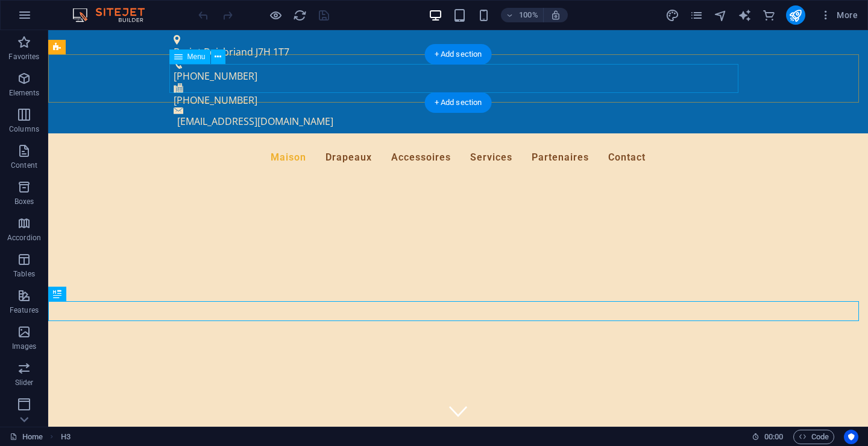
click at [193, 143] on nav "Maison Drapeaux Accessoires Services Partenaires Contact" at bounding box center [458, 157] width 569 height 29
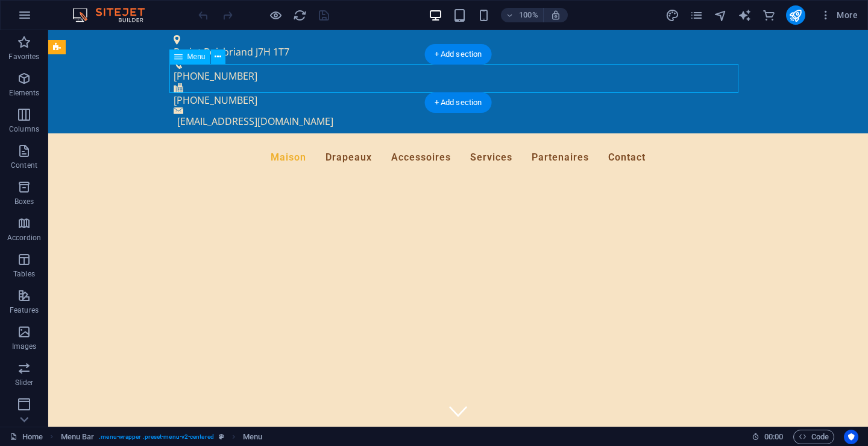
click at [193, 143] on nav "Maison Drapeaux Accessoires Services Partenaires Contact" at bounding box center [458, 157] width 569 height 29
select select
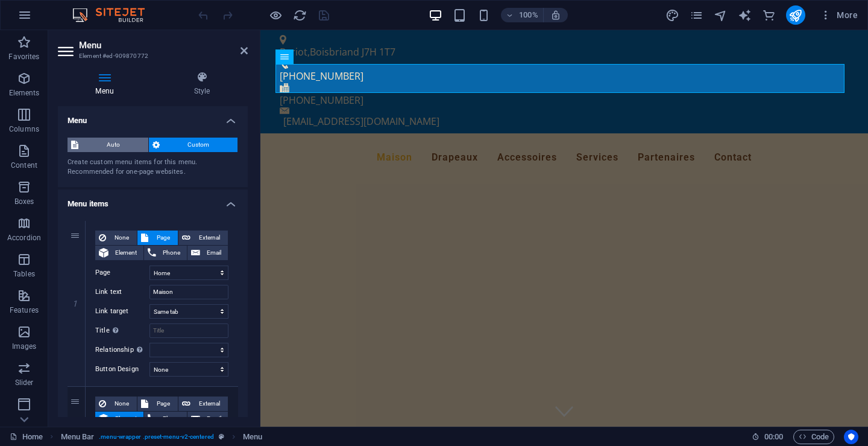
click at [110, 143] on span "Auto" at bounding box center [113, 145] width 63 height 14
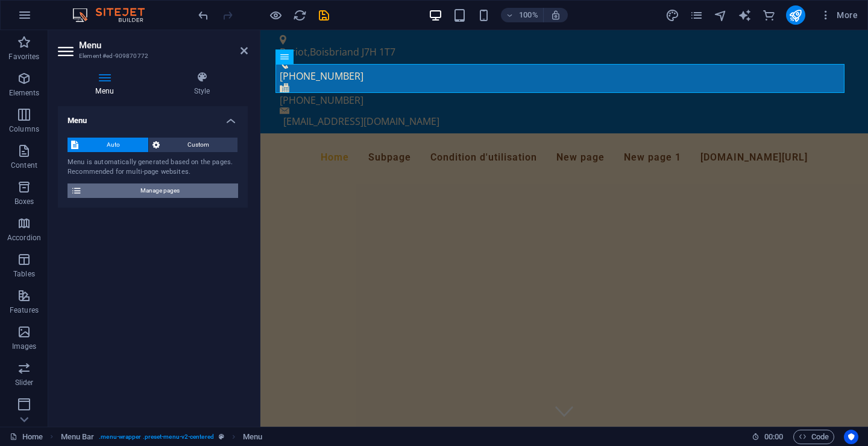
click at [162, 188] on span "Manage pages" at bounding box center [160, 190] width 149 height 14
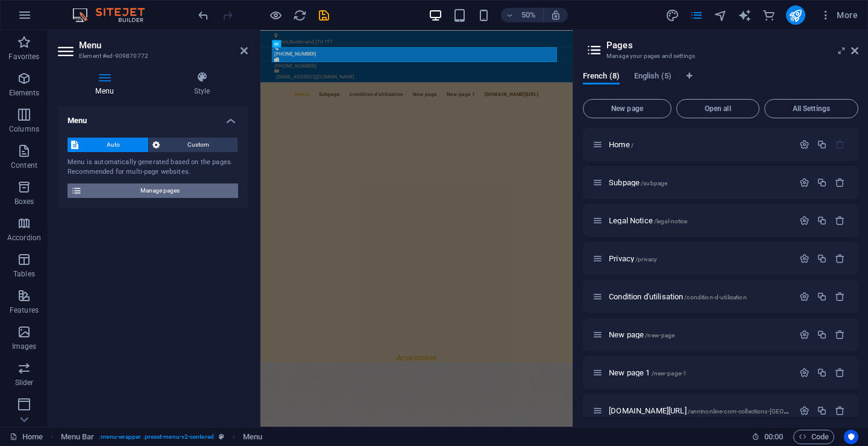
click at [78, 188] on icon at bounding box center [76, 190] width 11 height 14
click at [107, 88] on h4 "Menu" at bounding box center [107, 83] width 98 height 25
click at [204, 89] on h4 "Style" at bounding box center [202, 83] width 92 height 25
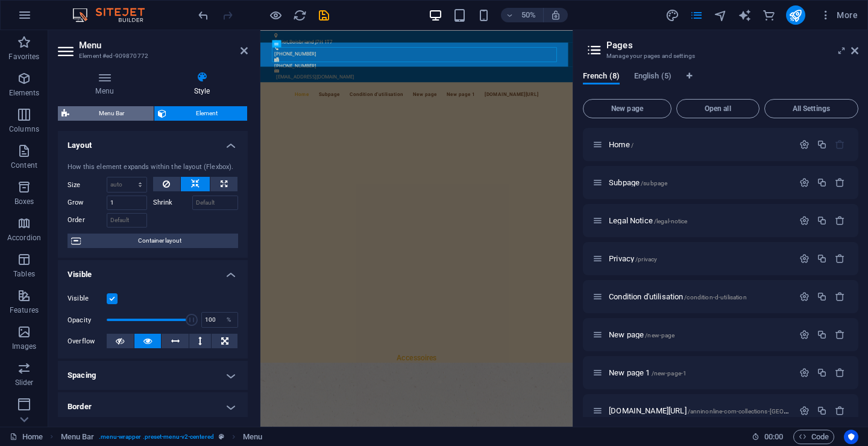
click at [112, 110] on span "Menu Bar" at bounding box center [111, 113] width 77 height 14
select select "rem"
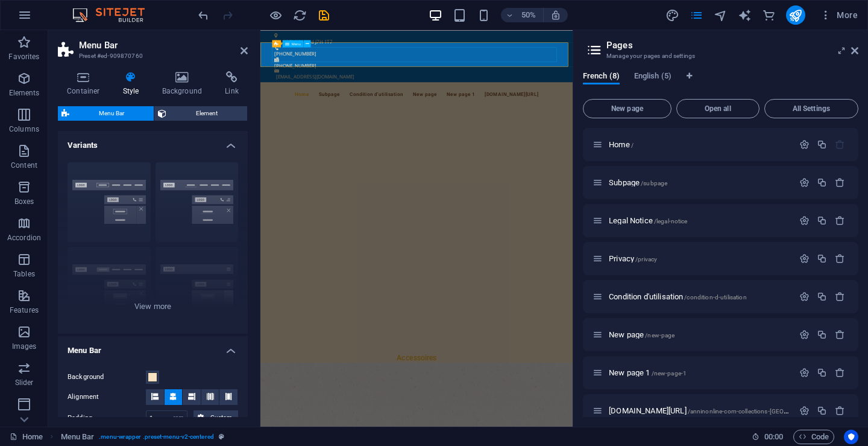
click at [288, 143] on nav "Home Subpage Condition d'utilisation New page New page 1 anninonline.com/collec…" at bounding box center [572, 157] width 569 height 29
click at [125, 206] on div "Border Centered Default Fixed Loki Trigger Wide XXL" at bounding box center [153, 243] width 190 height 181
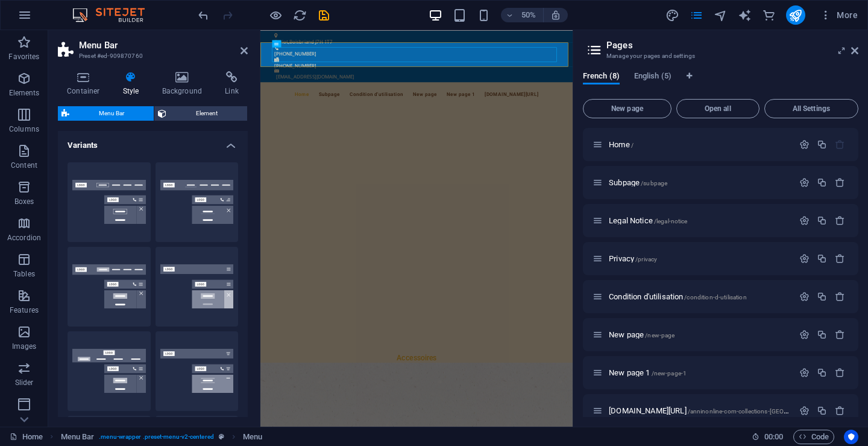
click at [125, 206] on button "Border" at bounding box center [109, 202] width 83 height 80
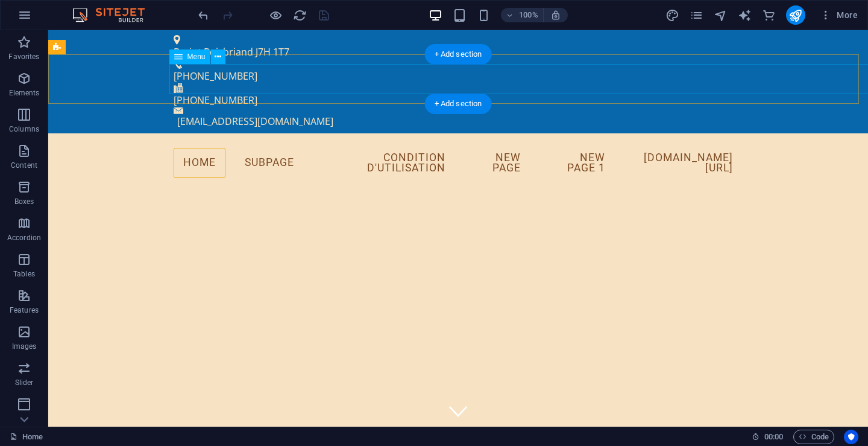
click at [719, 143] on nav "Home Subpage Condition d'utilisation New page New page 1 anninonline.com/collec…" at bounding box center [458, 163] width 569 height 40
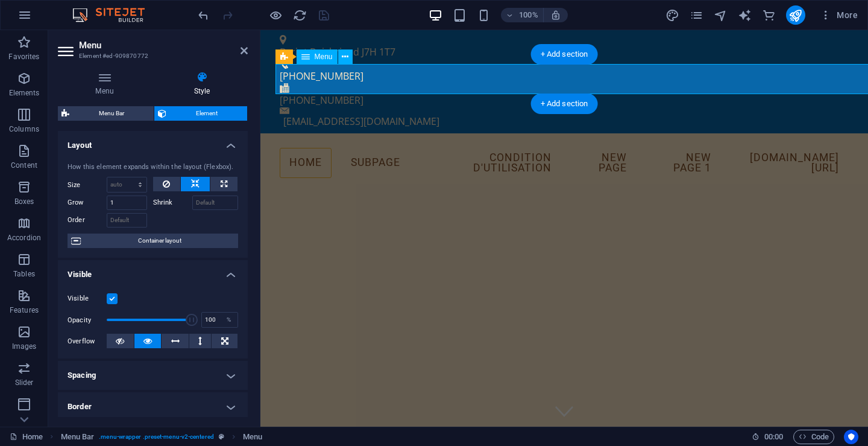
click at [498, 143] on nav "Home Subpage Condition d'utilisation New page New page 1 anninonline.com/collec…" at bounding box center [564, 163] width 569 height 40
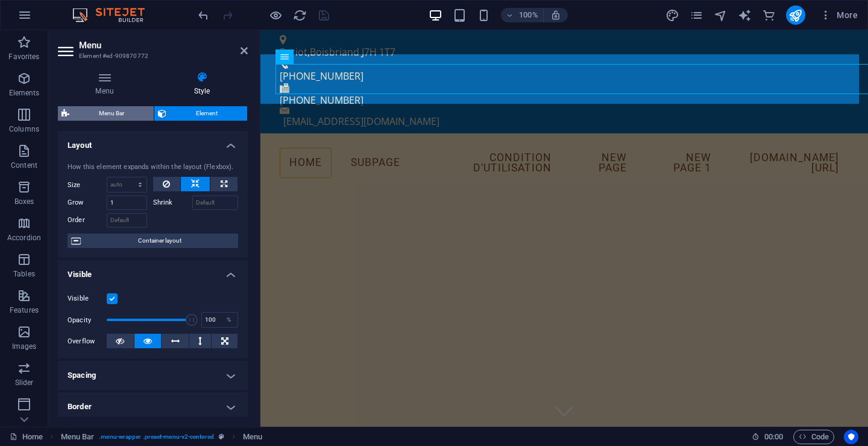
click at [121, 110] on span "Menu Bar" at bounding box center [111, 113] width 77 height 14
select select "rem"
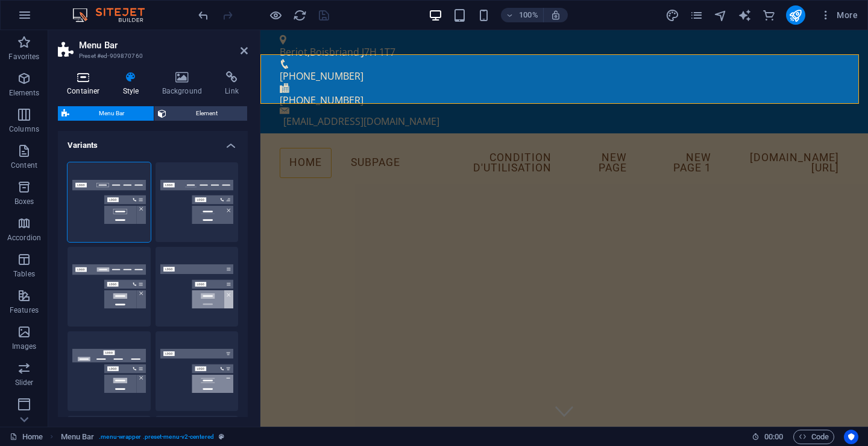
click at [84, 86] on h4 "Container" at bounding box center [86, 83] width 56 height 25
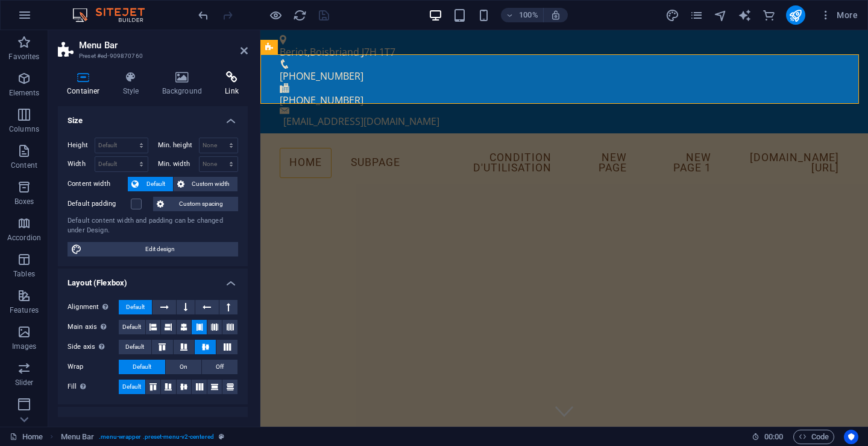
click at [233, 85] on h4 "Link" at bounding box center [232, 83] width 32 height 25
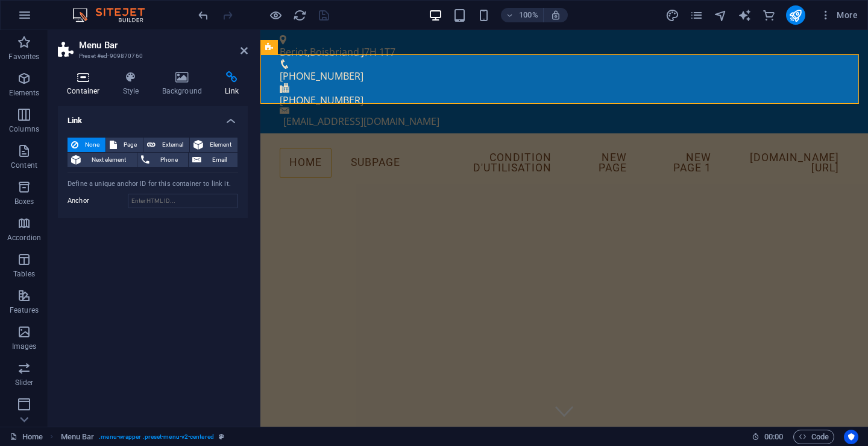
click at [85, 84] on h4 "Container" at bounding box center [86, 83] width 56 height 25
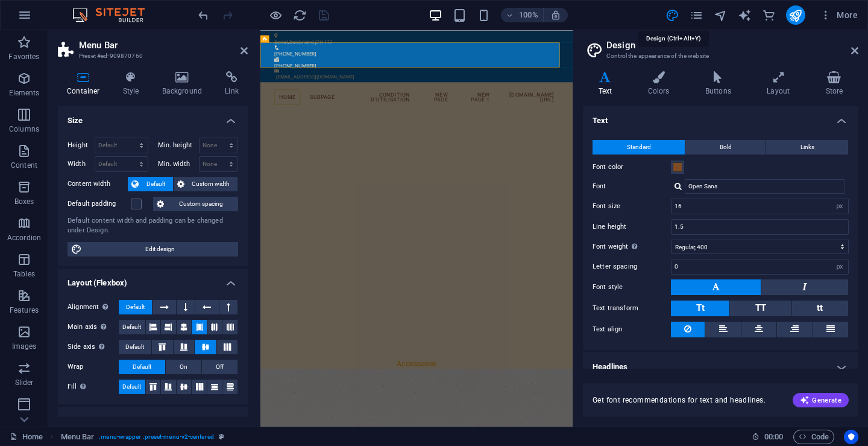
select select "px"
select select "400"
select select "px"
click at [628, 54] on h3 "Control the appearance of the website" at bounding box center [721, 56] width 228 height 11
click at [615, 43] on h2 "Design" at bounding box center [733, 45] width 252 height 11
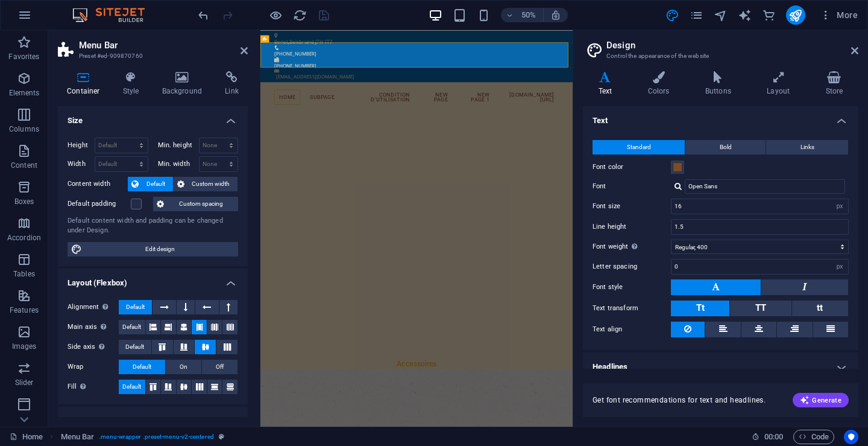
click at [615, 43] on h2 "Design" at bounding box center [733, 45] width 252 height 11
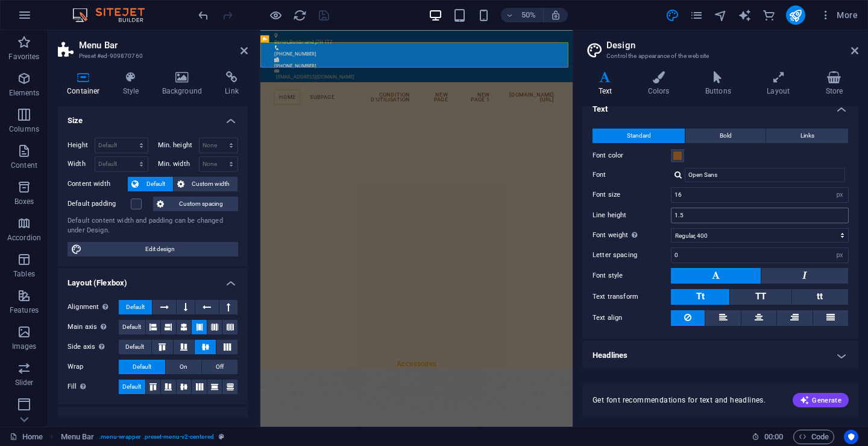
scroll to position [13, 0]
click at [820, 399] on span "Generate" at bounding box center [821, 400] width 42 height 10
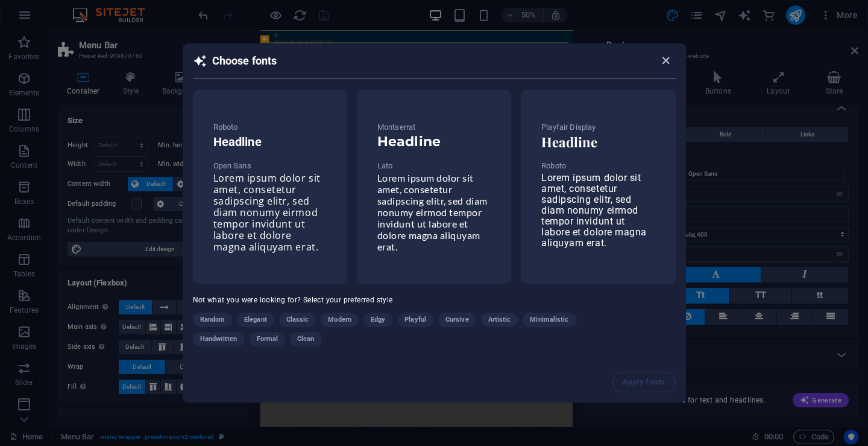
click at [665, 60] on icon "button" at bounding box center [666, 61] width 14 height 14
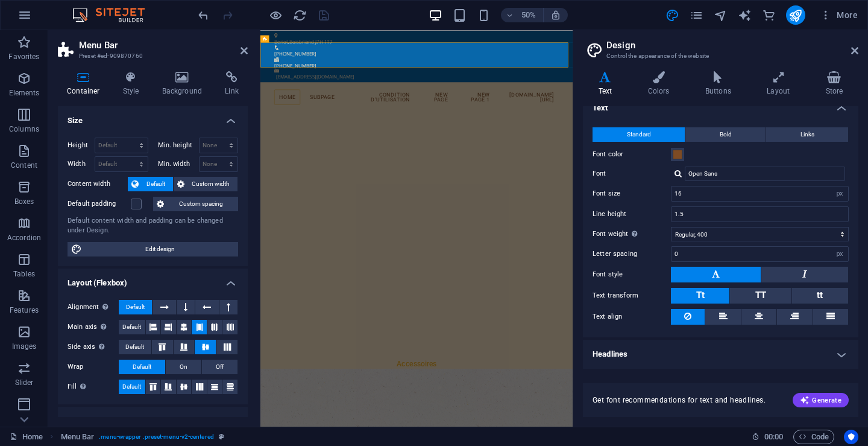
click at [619, 46] on h2 "Design" at bounding box center [733, 45] width 252 height 11
click at [779, 87] on h4 "Layout" at bounding box center [781, 83] width 58 height 25
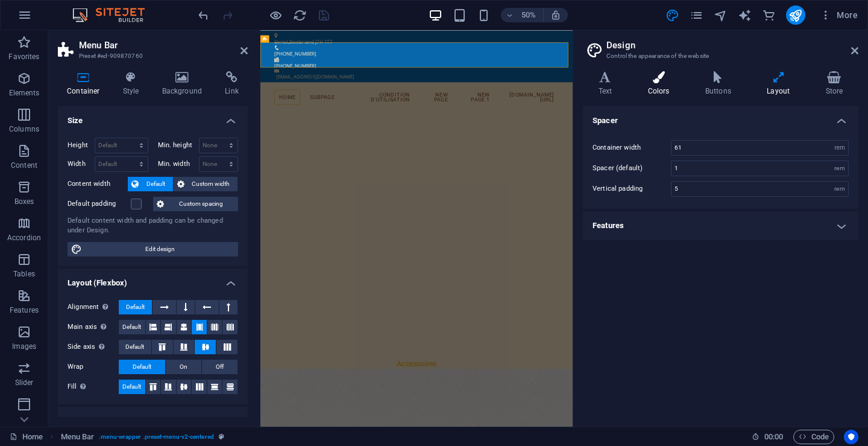
click at [653, 83] on icon at bounding box center [659, 77] width 52 height 12
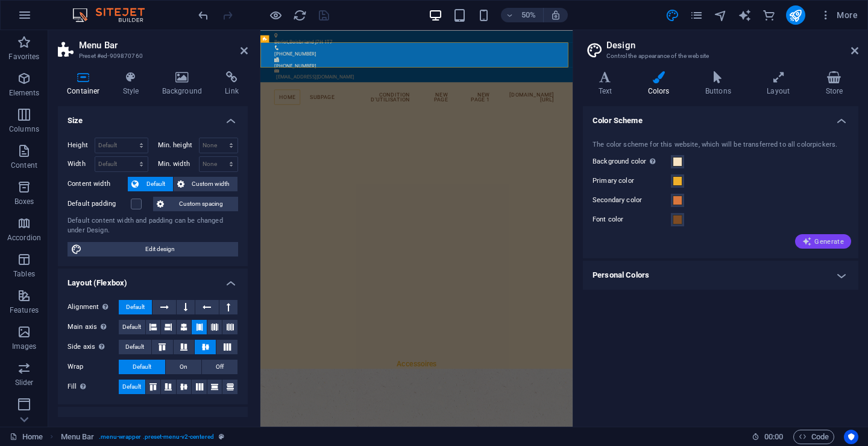
click at [831, 240] on span "Generate" at bounding box center [824, 241] width 42 height 10
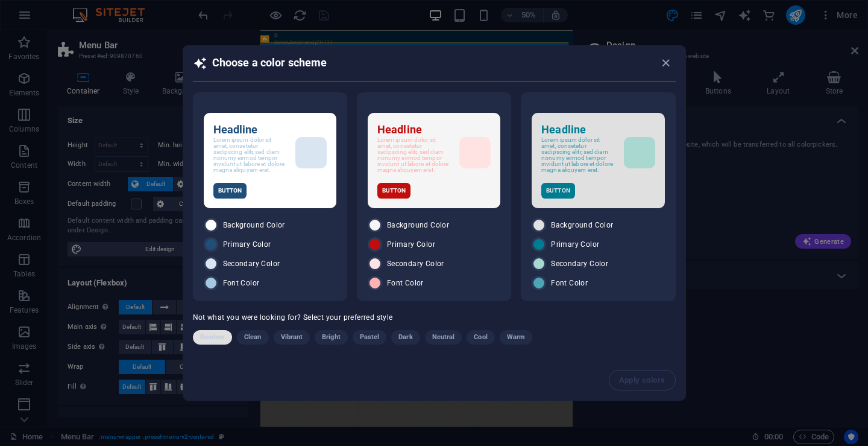
click at [212, 337] on span "Random" at bounding box center [212, 337] width 25 height 14
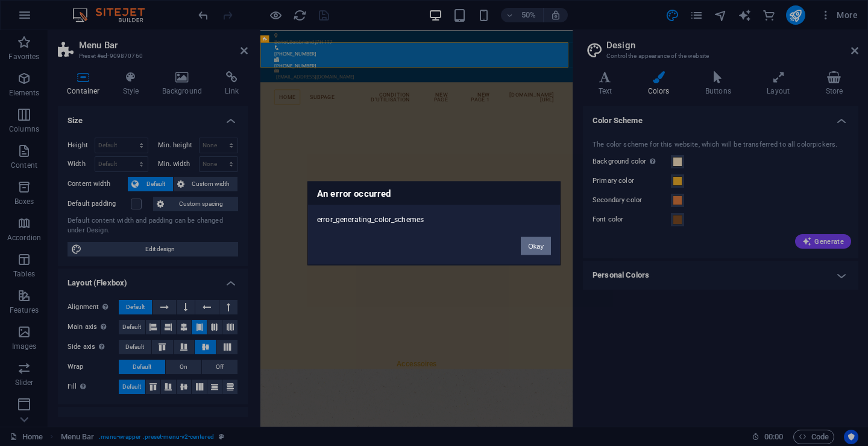
click at [537, 244] on button "Okay" at bounding box center [536, 245] width 30 height 18
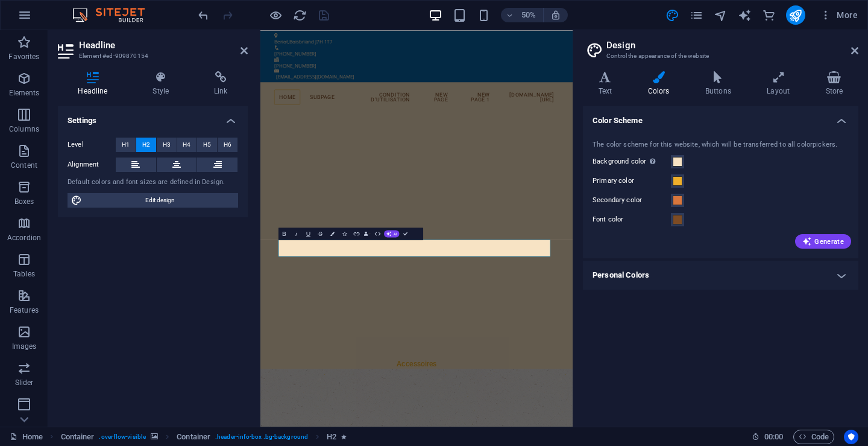
click at [628, 273] on h4 "Personal Colors" at bounding box center [721, 275] width 276 height 29
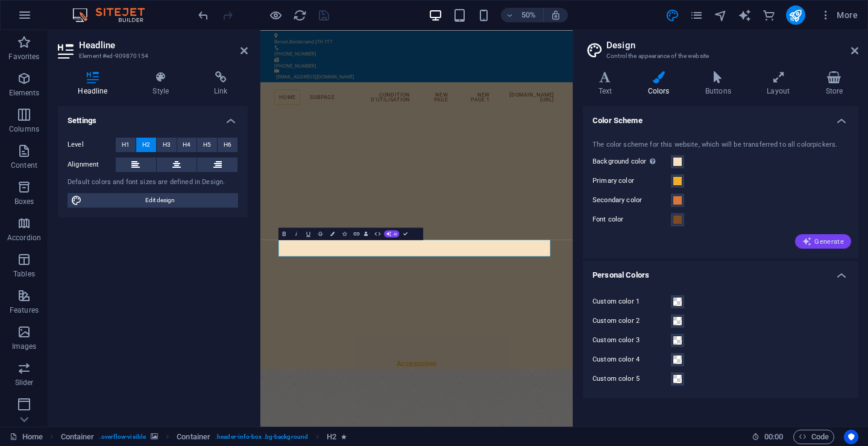
click at [824, 235] on button "Generate" at bounding box center [823, 241] width 56 height 14
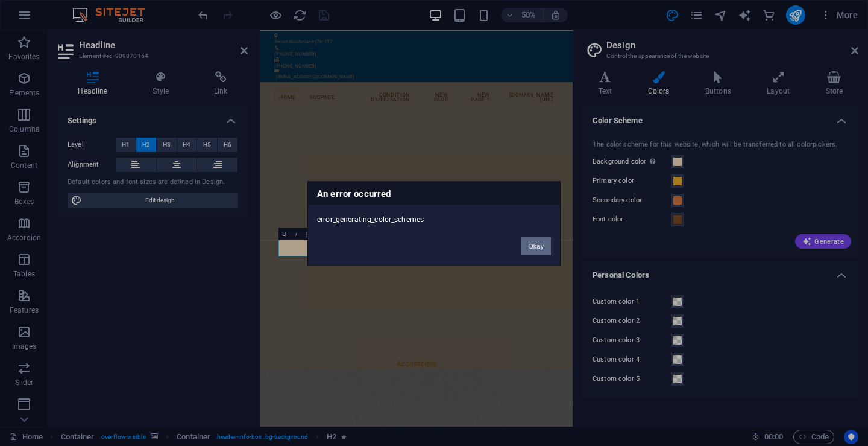
click at [531, 244] on button "Okay" at bounding box center [536, 245] width 30 height 18
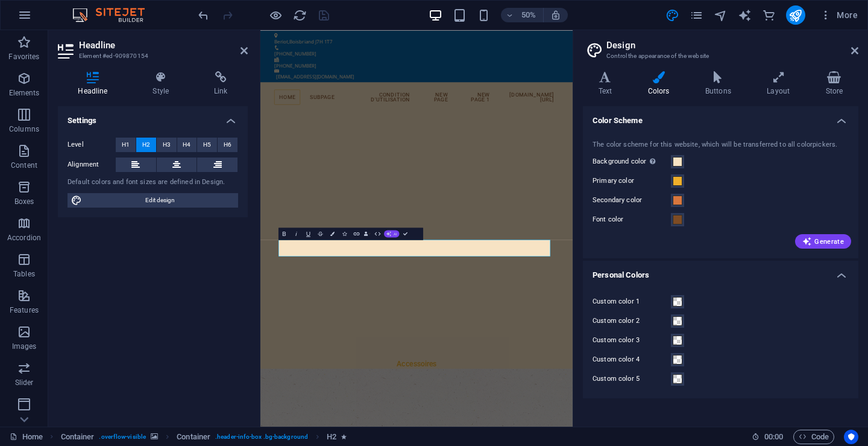
click at [390, 235] on icon "button" at bounding box center [389, 233] width 5 height 5
click at [359, 268] on link "Fix spelling & grammar" at bounding box center [360, 270] width 59 height 9
click at [826, 237] on span "Generate" at bounding box center [824, 241] width 42 height 10
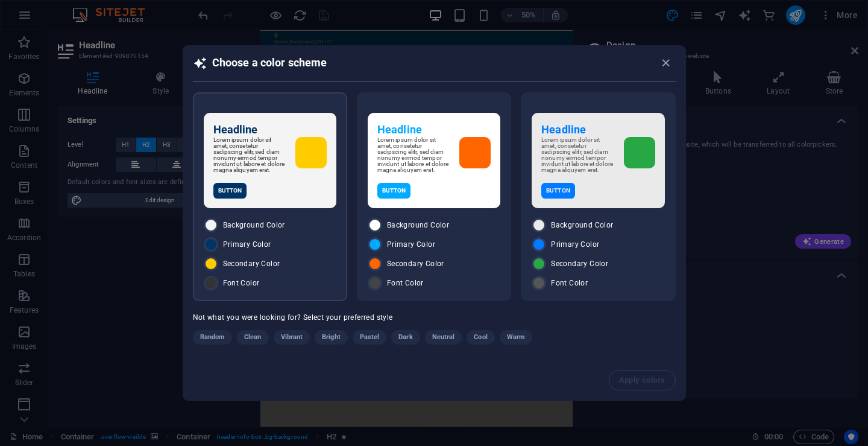
click at [243, 143] on p "Lorem ipsum dolor sit amet, consetetur sadipscing elitr, sed diam nonumy eirmod…" at bounding box center [249, 155] width 72 height 36
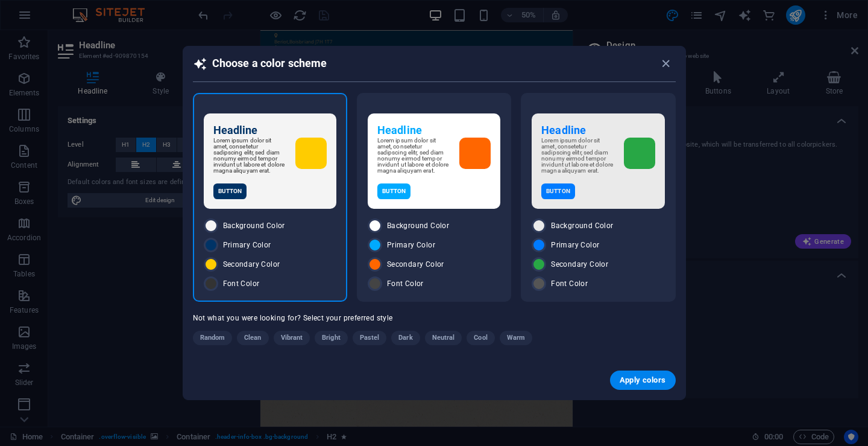
click at [244, 143] on p "Lorem ipsum dolor sit amet, consetetur sadipscing elitr, sed diam nonumy eirmod…" at bounding box center [249, 156] width 72 height 36
click at [635, 382] on span "Apply colors" at bounding box center [643, 380] width 46 height 10
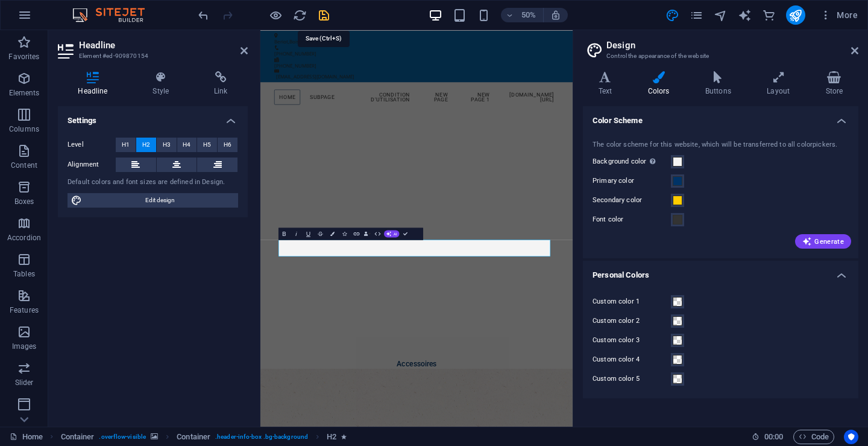
click at [326, 15] on icon "save" at bounding box center [324, 15] width 14 height 14
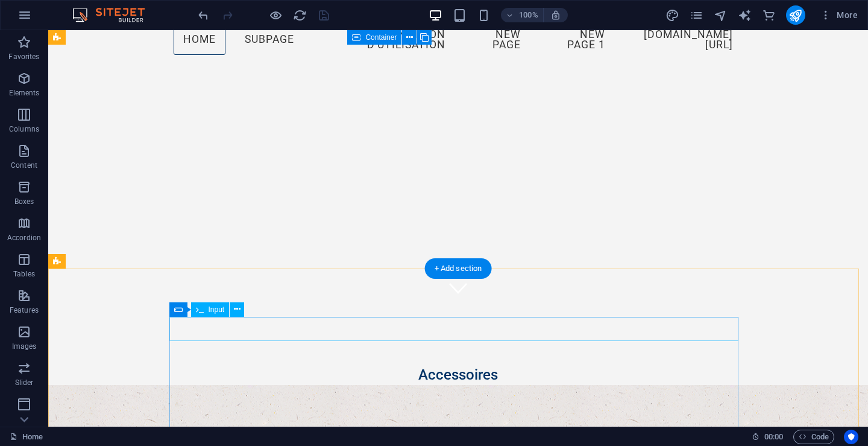
scroll to position [0, 0]
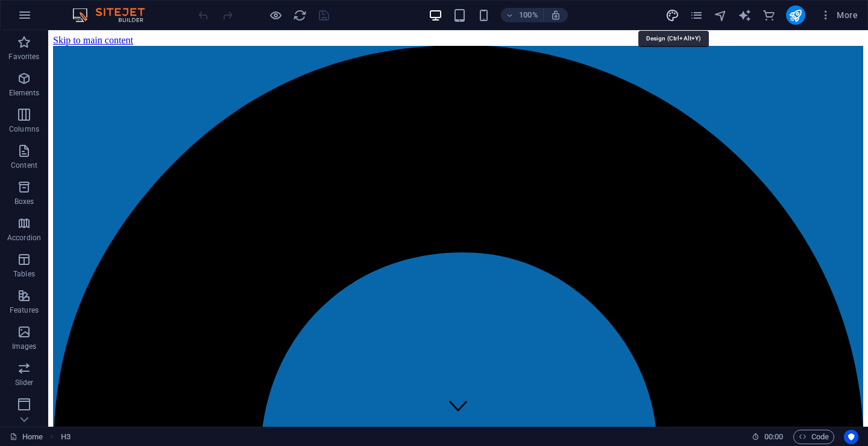
click at [0, 0] on icon "design" at bounding box center [0, 0] width 0 height 0
select select "px"
select select "400"
select select "px"
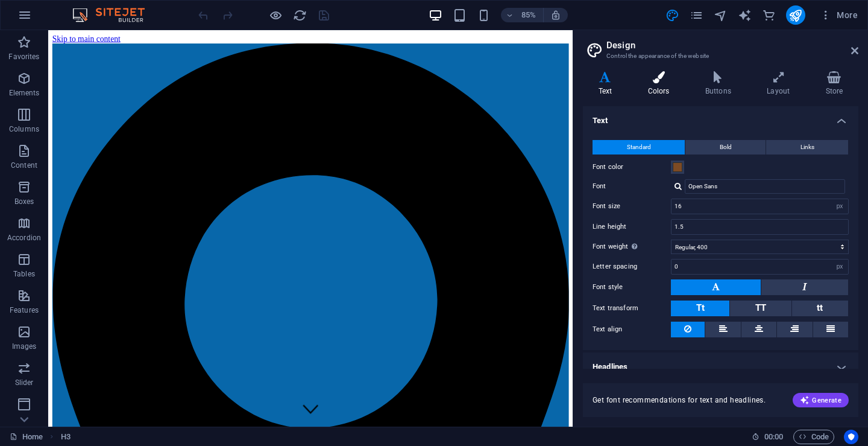
click at [658, 87] on h4 "Colors" at bounding box center [661, 83] width 57 height 25
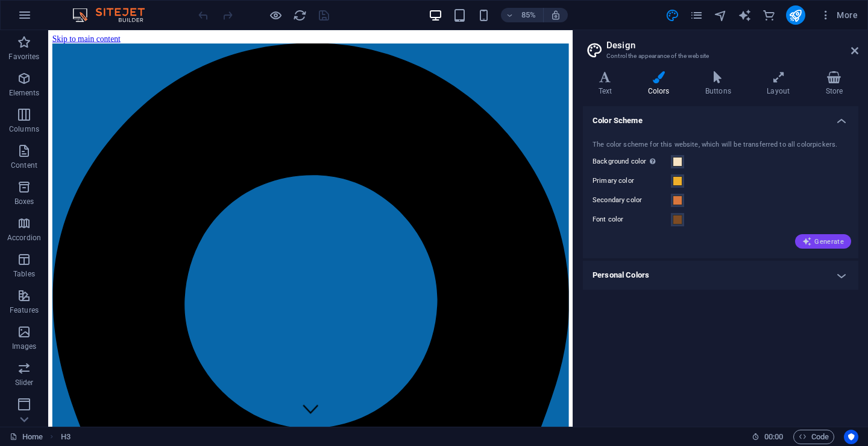
click at [835, 239] on span "Generate" at bounding box center [824, 241] width 42 height 10
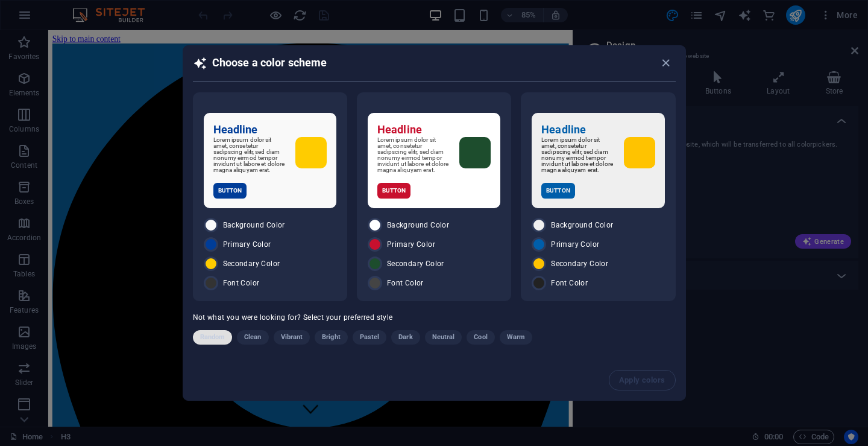
click at [213, 337] on span "Random" at bounding box center [212, 337] width 25 height 14
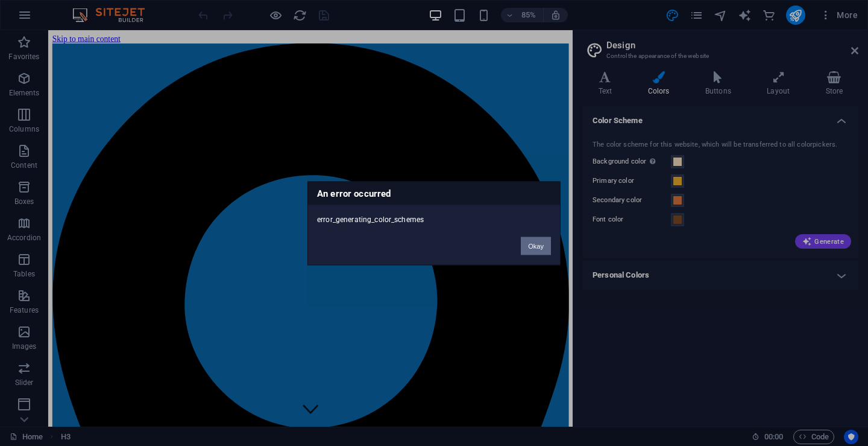
click at [528, 245] on button "Okay" at bounding box center [536, 245] width 30 height 18
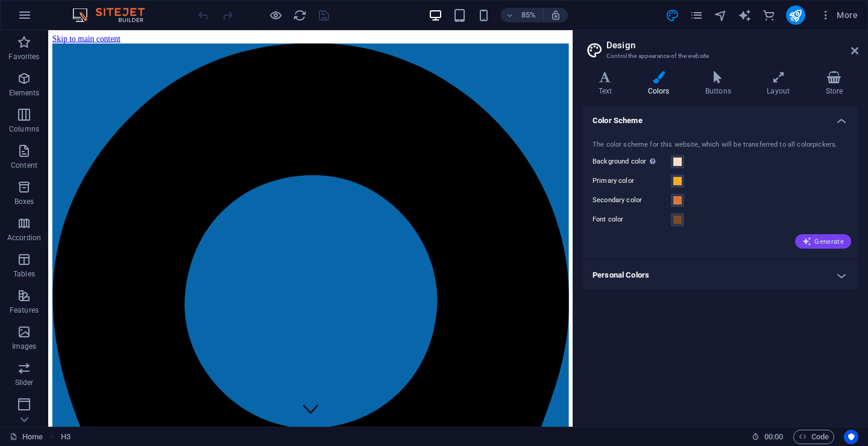
click at [826, 239] on span "Generate" at bounding box center [824, 241] width 42 height 10
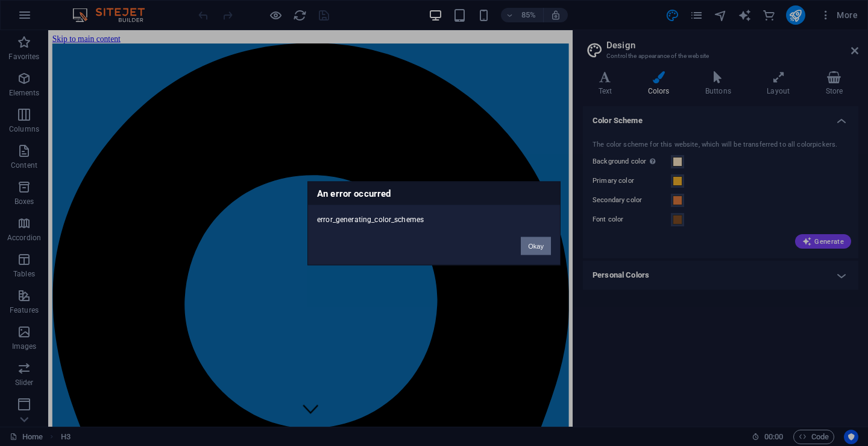
click at [535, 242] on button "Okay" at bounding box center [536, 245] width 30 height 18
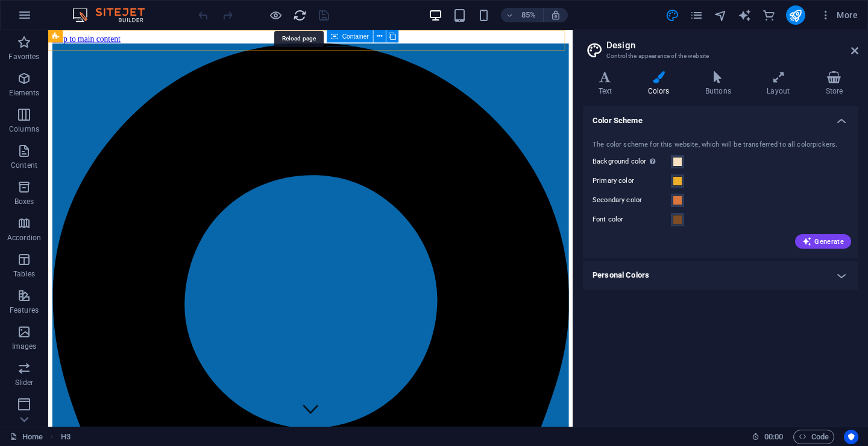
click at [832, 240] on span "Generate" at bounding box center [824, 241] width 42 height 10
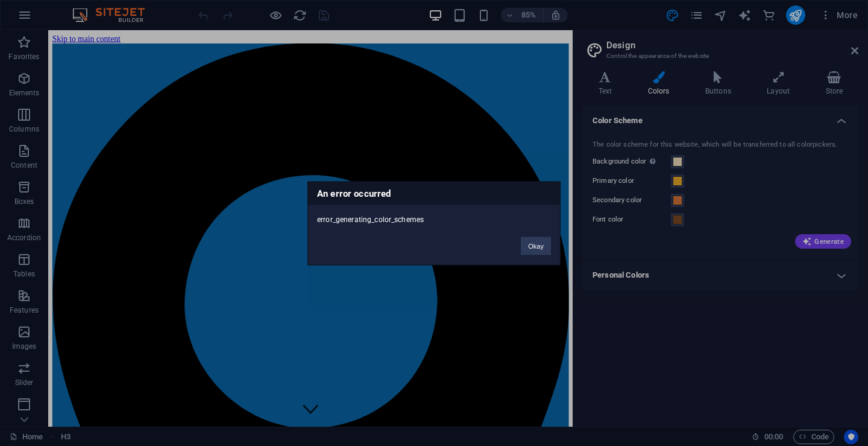
click at [625, 271] on div "An error occurred error_generating_color_schemes Okay" at bounding box center [434, 223] width 868 height 446
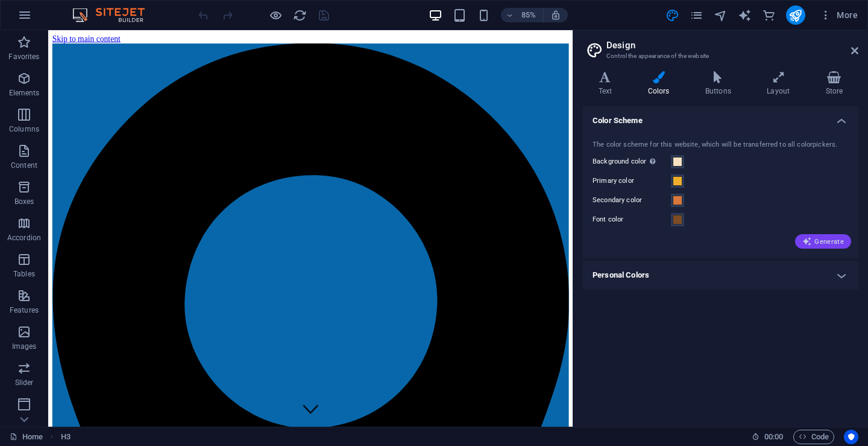
click at [832, 238] on span "Generate" at bounding box center [824, 241] width 42 height 10
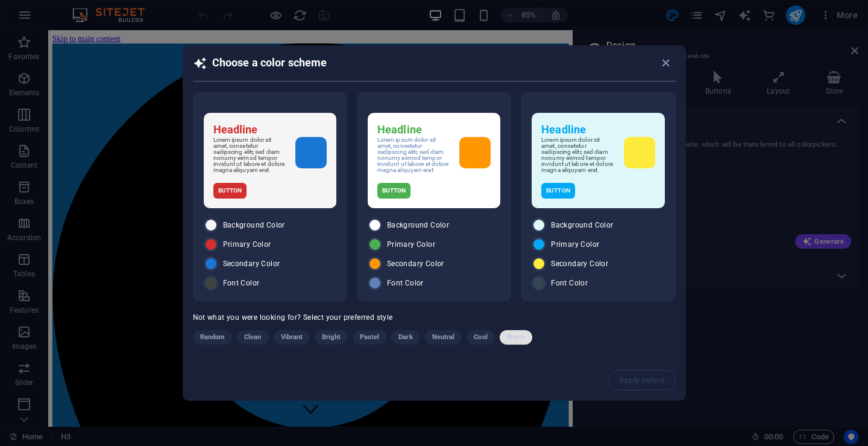
click at [512, 339] on span "Warm" at bounding box center [516, 337] width 18 height 14
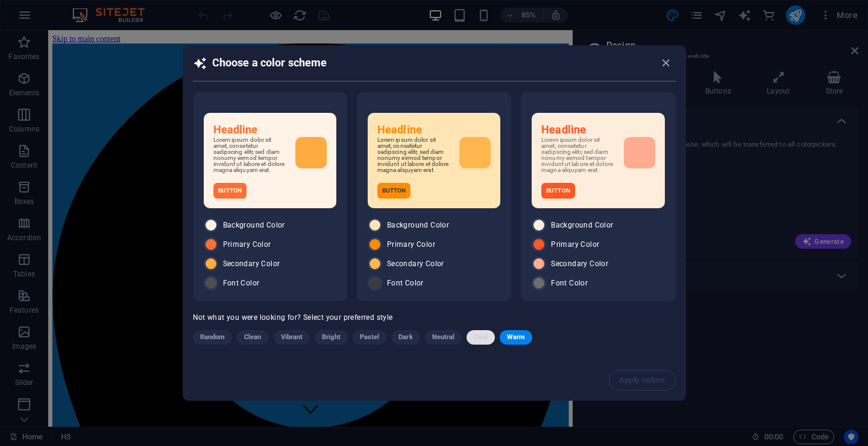
click at [477, 338] on span "Cool" at bounding box center [480, 337] width 13 height 14
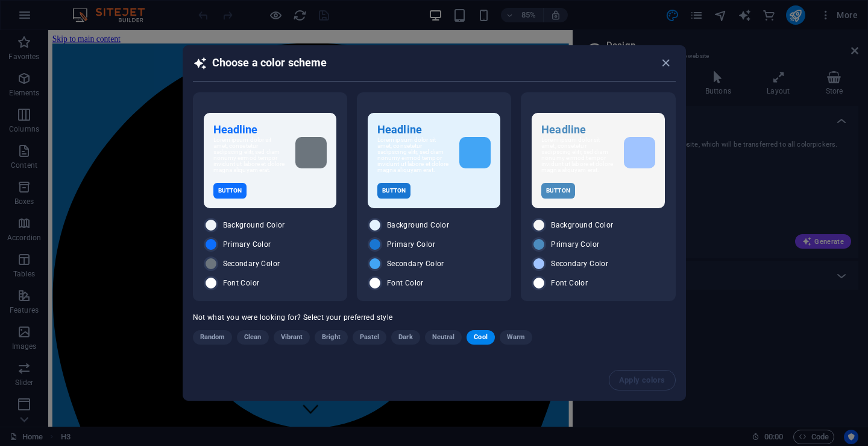
drag, startPoint x: 443, startPoint y: 335, endPoint x: 453, endPoint y: 336, distance: 9.7
click at [448, 335] on span "Neutral" at bounding box center [443, 337] width 23 height 14
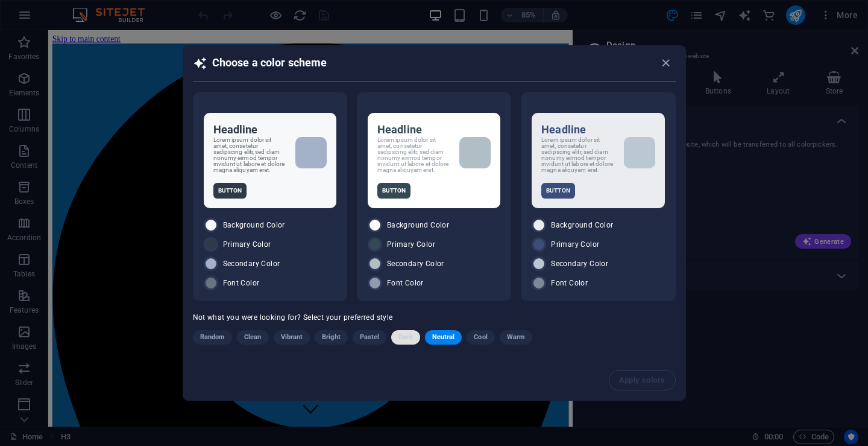
click at [404, 339] on span "Dark" at bounding box center [406, 337] width 14 height 14
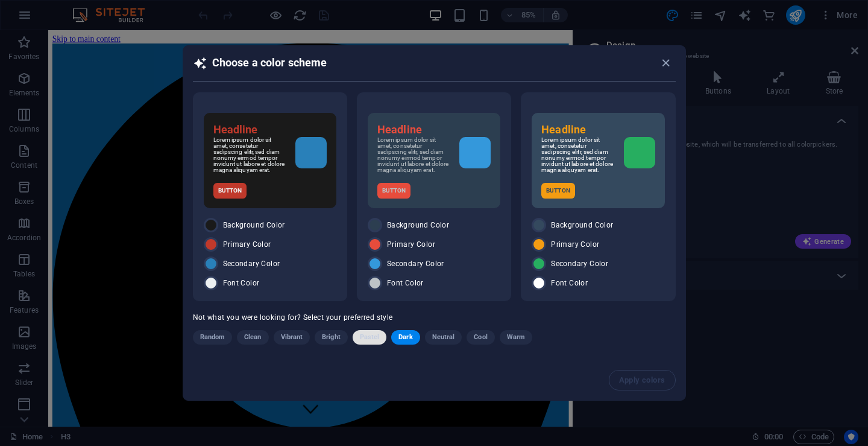
click at [370, 335] on span "Pastel" at bounding box center [370, 337] width 20 height 14
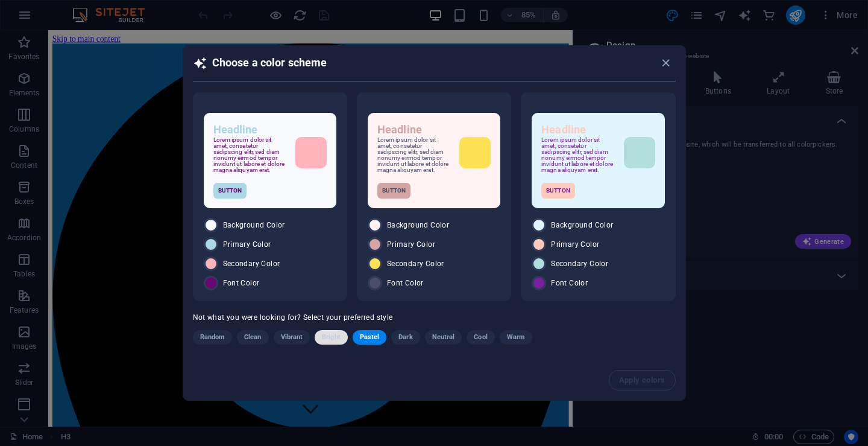
click at [332, 339] on span "Bright" at bounding box center [331, 337] width 19 height 14
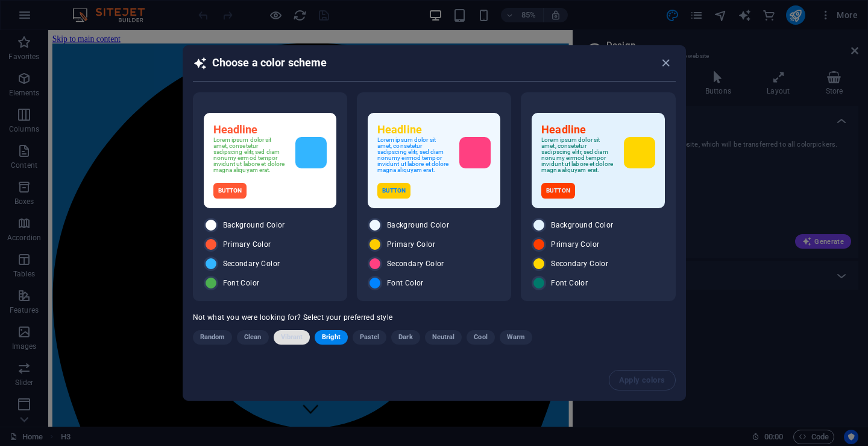
click at [289, 337] on span "Vibrant" at bounding box center [292, 337] width 22 height 14
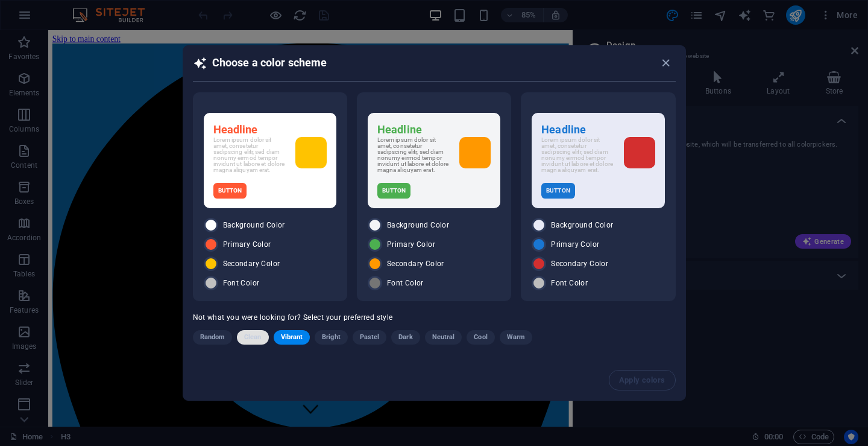
click at [253, 337] on span "Clean" at bounding box center [252, 337] width 17 height 14
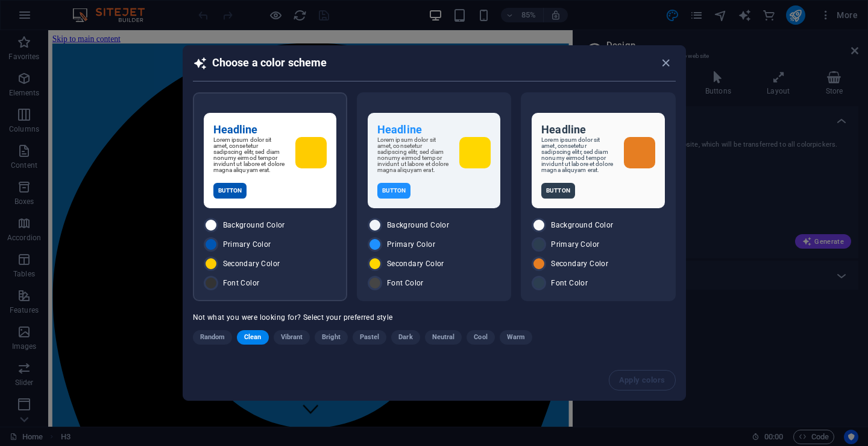
click at [269, 144] on p "Lorem ipsum dolor sit amet, consetetur sadipscing elitr, sed diam nonumy eirmod…" at bounding box center [249, 155] width 72 height 36
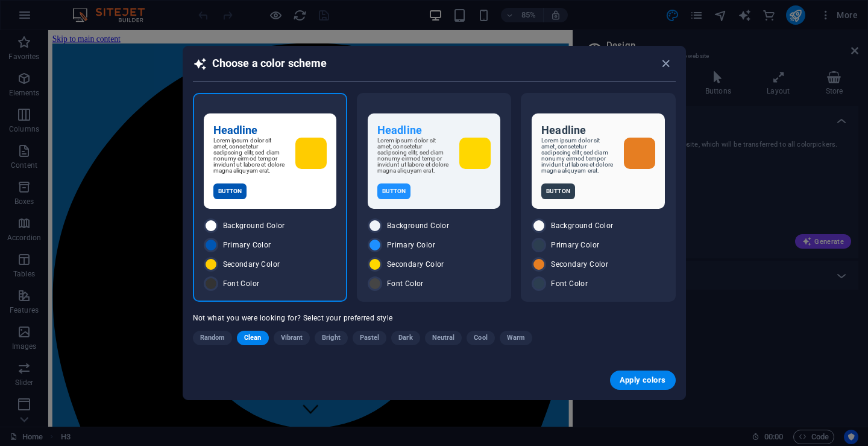
click at [269, 144] on p "Lorem ipsum dolor sit amet, consetetur sadipscing elitr, sed diam nonumy eirmod…" at bounding box center [249, 156] width 72 height 36
click at [642, 378] on span "Apply colors" at bounding box center [643, 380] width 46 height 10
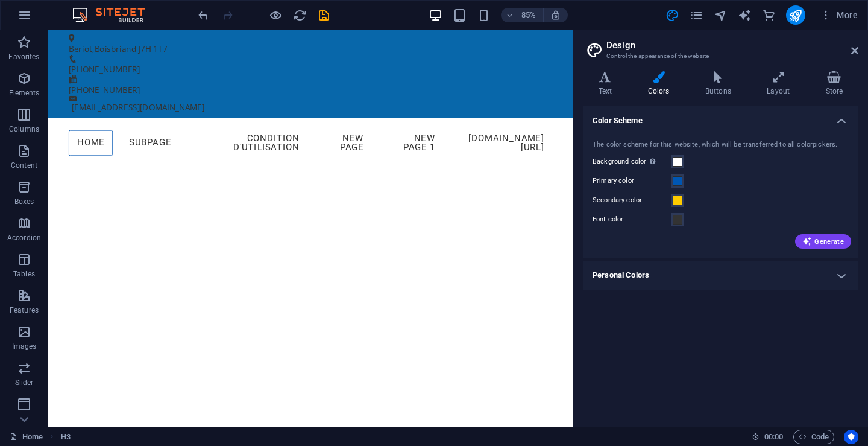
click at [842, 276] on h4 "Personal Colors" at bounding box center [721, 275] width 276 height 29
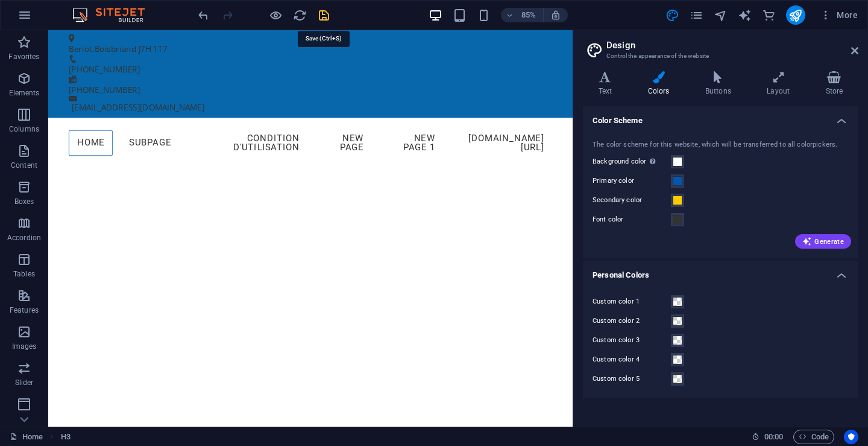
click at [323, 17] on div at bounding box center [263, 14] width 135 height 19
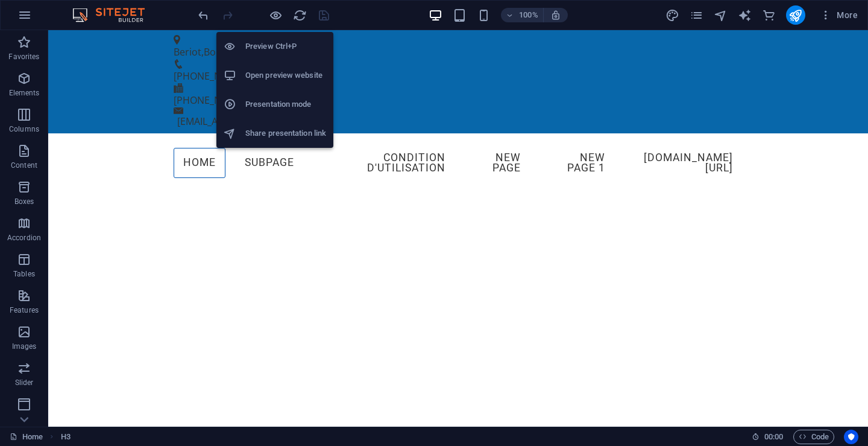
click at [264, 45] on h6 "Preview Ctrl+P" at bounding box center [285, 46] width 81 height 14
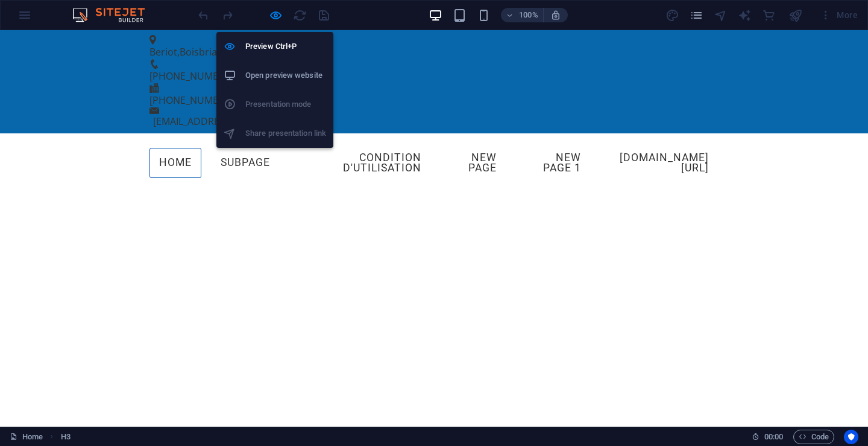
click at [288, 74] on h6 "Open preview website" at bounding box center [285, 75] width 81 height 14
click at [276, 45] on h6 "Preview Ctrl+P" at bounding box center [285, 46] width 81 height 14
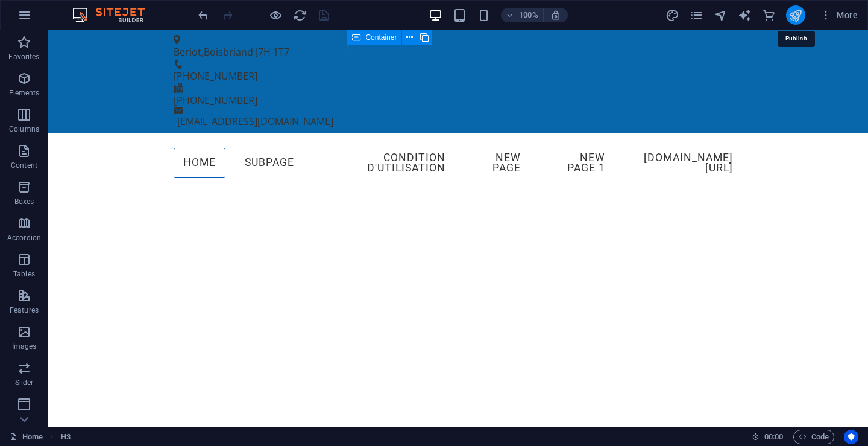
click at [795, 14] on icon "publish" at bounding box center [796, 15] width 14 height 14
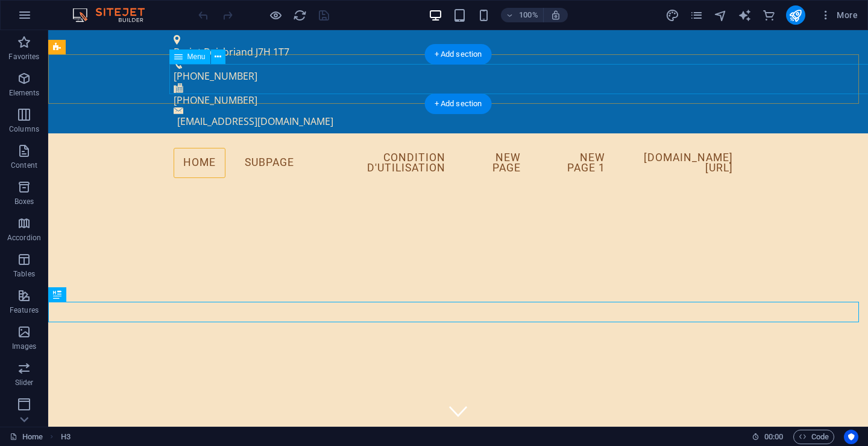
click at [195, 143] on nav "Home Subpage Condition d'utilisation New page New page 1 [DOMAIN_NAME][URL]" at bounding box center [458, 163] width 569 height 40
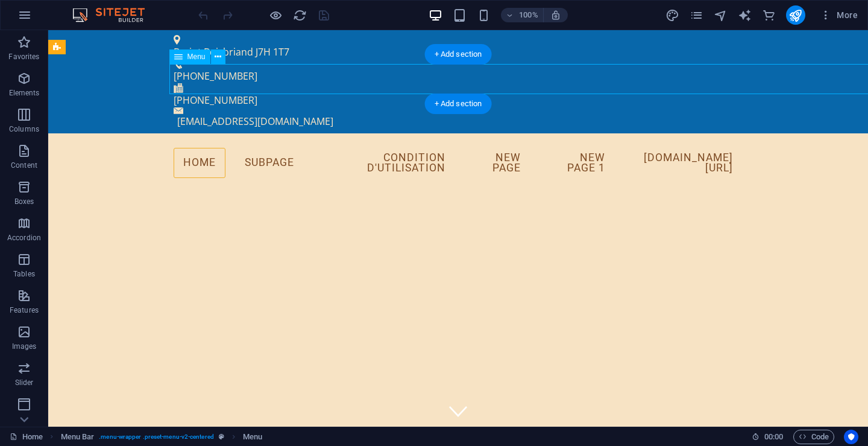
click at [195, 143] on nav "Home Subpage Condition d'utilisation New page New page 1 [DOMAIN_NAME][URL]" at bounding box center [458, 163] width 569 height 40
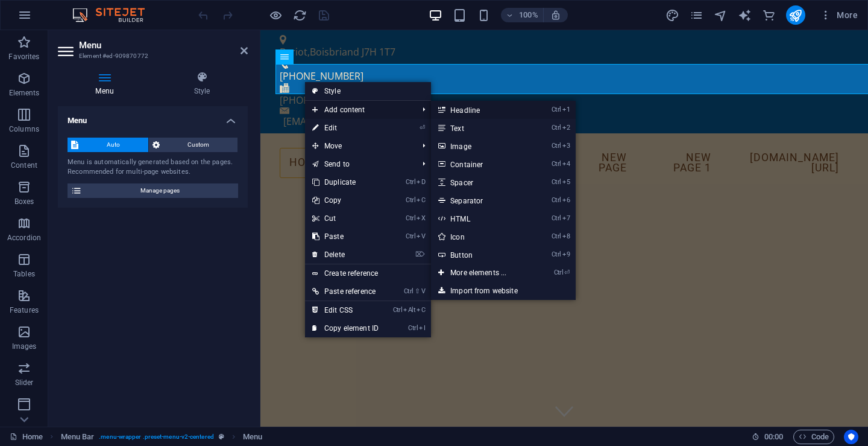
click at [476, 106] on link "Ctrl 1 Headline" at bounding box center [481, 110] width 100 height 18
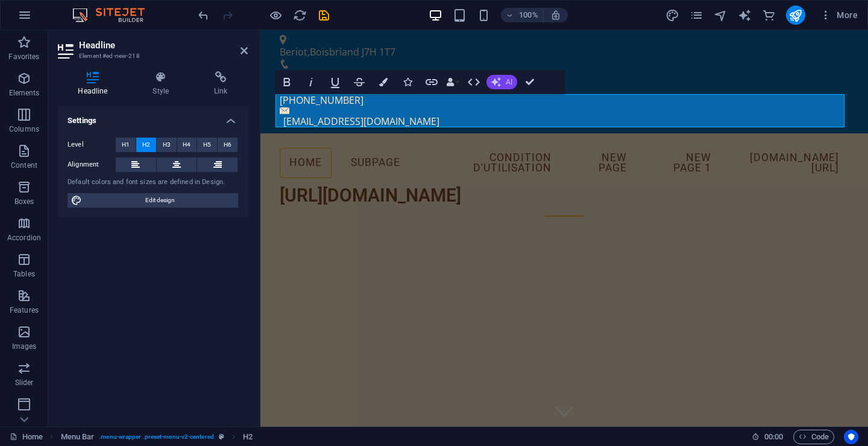
click at [499, 83] on icon "button" at bounding box center [497, 82] width 10 height 10
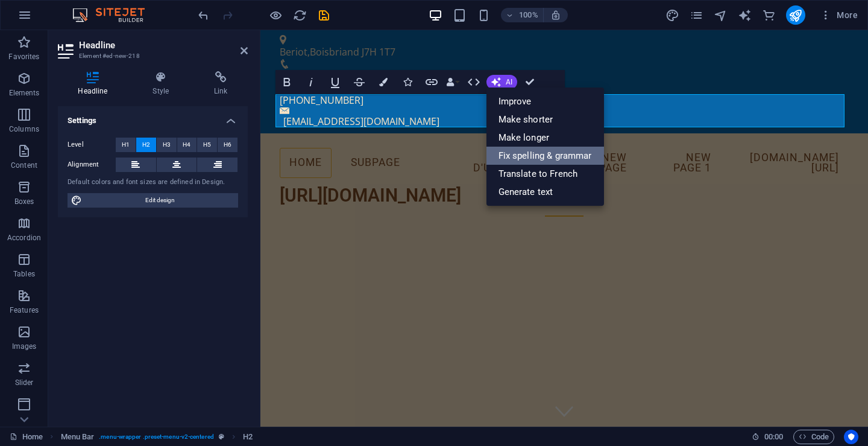
click at [531, 156] on link "Fix spelling & grammar" at bounding box center [546, 156] width 118 height 18
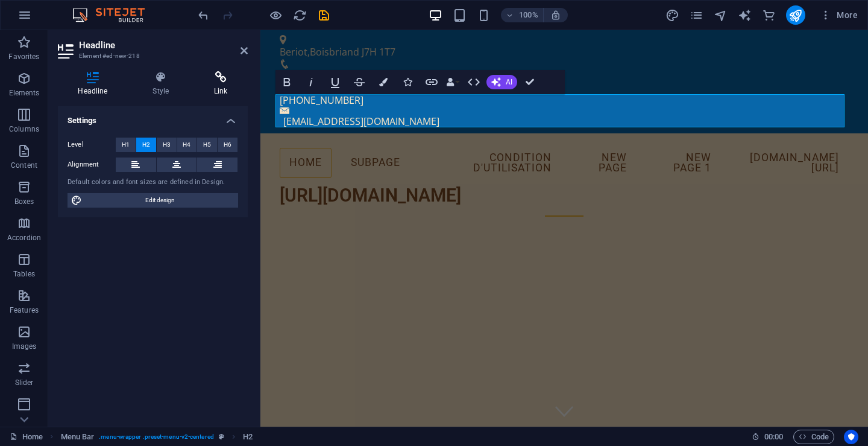
click at [220, 86] on h4 "Link" at bounding box center [221, 83] width 54 height 25
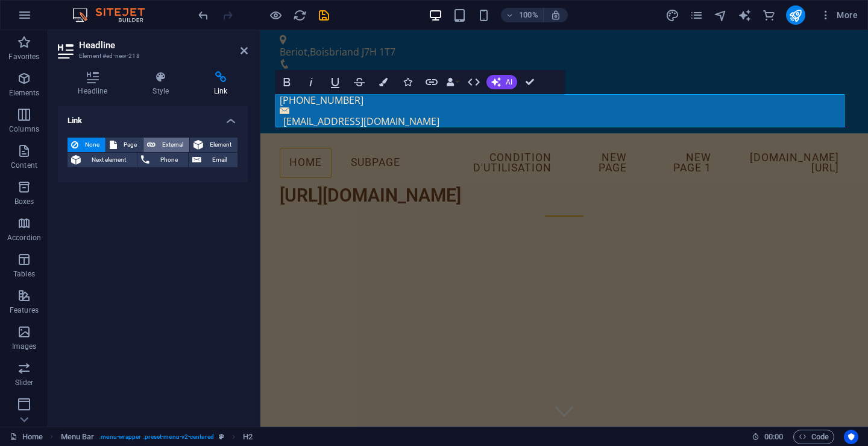
click at [169, 143] on span "External" at bounding box center [172, 145] width 27 height 14
select select "blank"
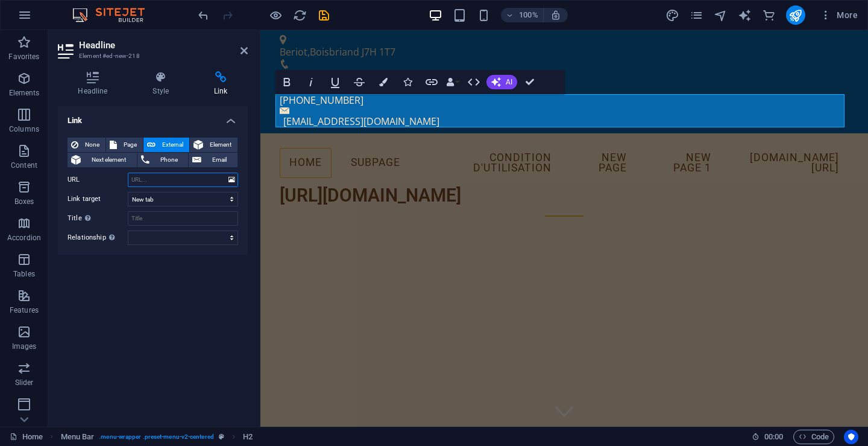
click at [184, 181] on input "URL" at bounding box center [183, 179] width 110 height 14
click at [235, 182] on button at bounding box center [231, 179] width 11 height 13
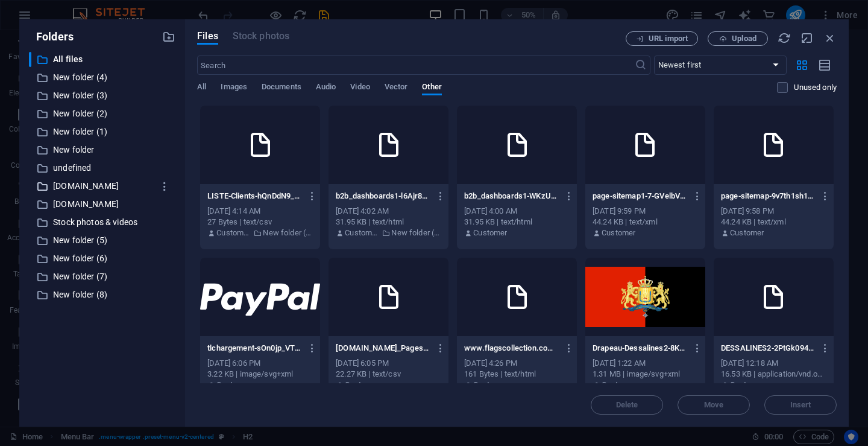
click at [110, 183] on p "www.flagscollection.com" at bounding box center [103, 186] width 100 height 14
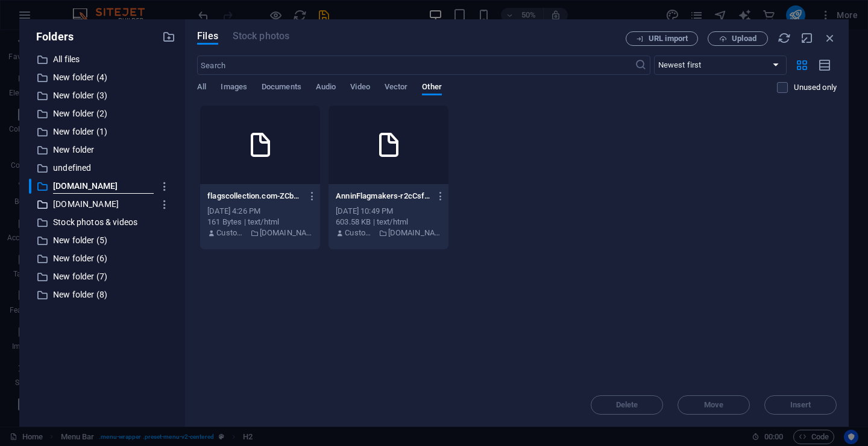
click at [77, 202] on p "flagscollection.com" at bounding box center [103, 204] width 100 height 14
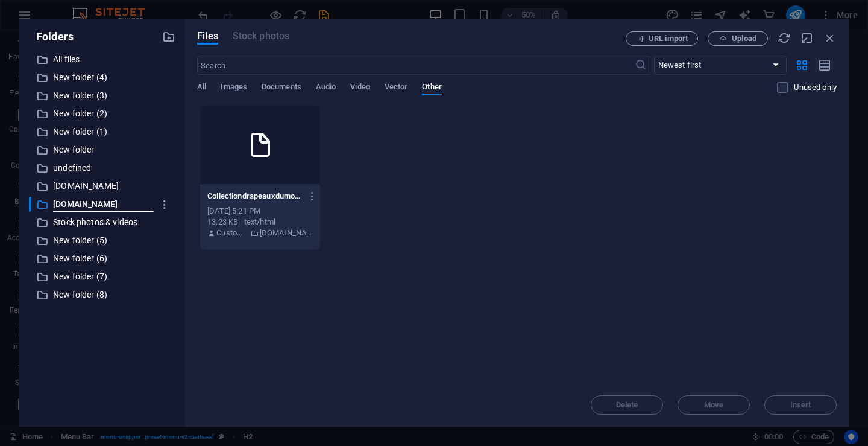
click at [249, 215] on div "Jul 17, 2025 5:21 PM" at bounding box center [260, 211] width 106 height 11
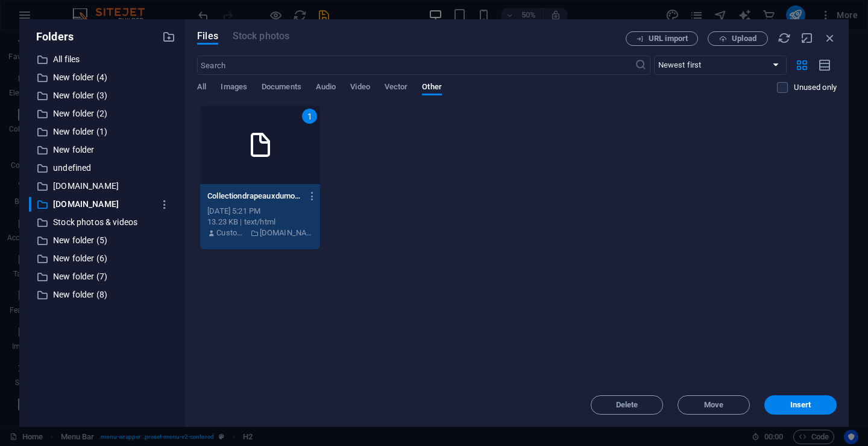
click at [249, 215] on div "Jul 17, 2025 5:21 PM" at bounding box center [260, 211] width 106 height 11
type input "https://cdn1.site-media.eu/images/0/17703689/Collectiondrapeauxdumondeinc.-ed5v…"
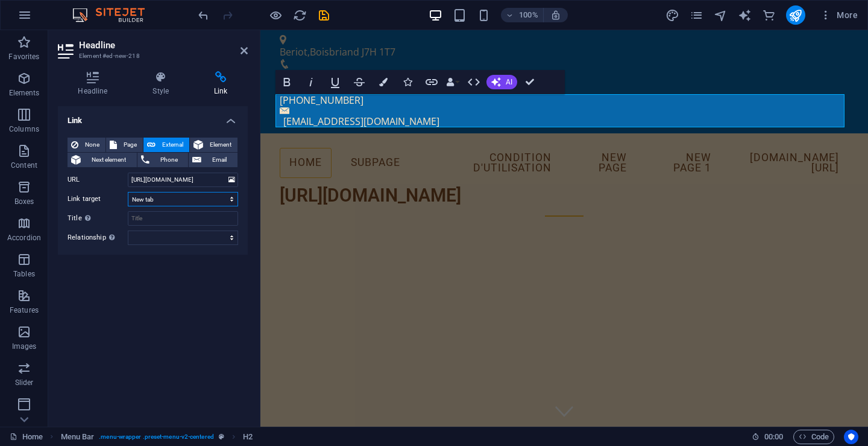
click at [210, 200] on select "New tab Same tab Overlay" at bounding box center [183, 199] width 110 height 14
click at [215, 201] on select "New tab Same tab Overlay" at bounding box center [183, 199] width 110 height 14
click at [216, 221] on input "Title Additional link description, should not be the same as the link text. The…" at bounding box center [183, 218] width 110 height 14
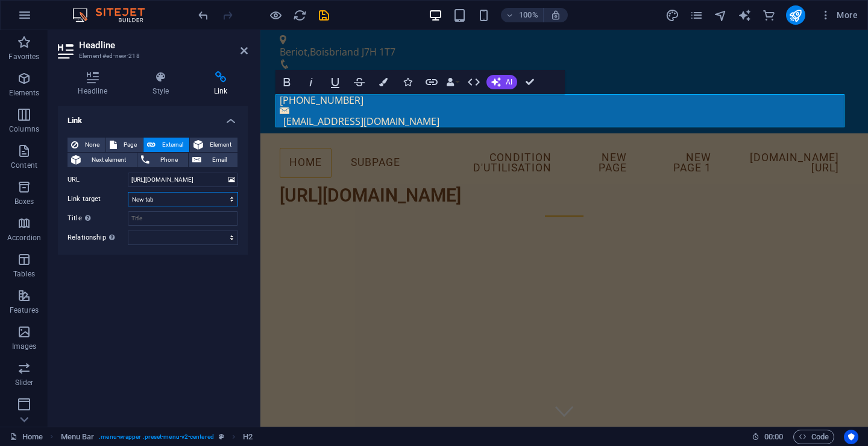
click at [206, 194] on select "New tab Same tab Overlay" at bounding box center [183, 199] width 110 height 14
click at [139, 200] on select "New tab Same tab Overlay" at bounding box center [183, 199] width 110 height 14
click at [197, 215] on input "Title Additional link description, should not be the same as the link text. The…" at bounding box center [183, 218] width 110 height 14
type input "Canada & Provinces"
click at [198, 241] on select "alternate author bookmark external help license next nofollow noreferrer noopen…" at bounding box center [183, 237] width 110 height 14
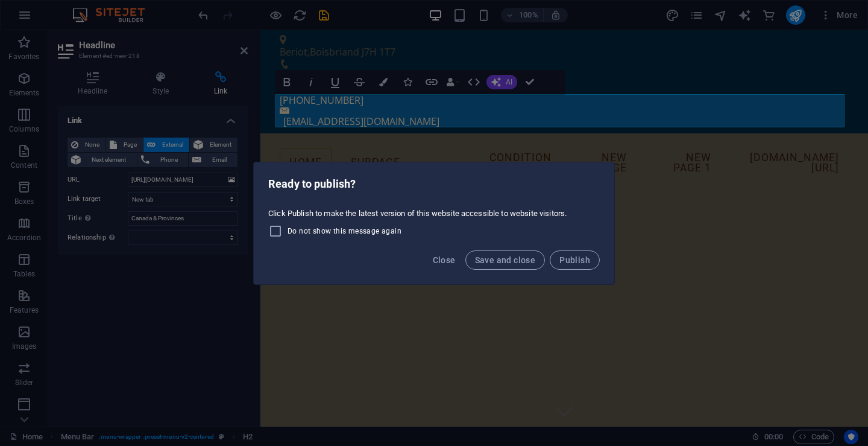
click at [472, 50] on div "Ready to publish? Click Publish to make the latest version of this website acce…" at bounding box center [434, 223] width 868 height 446
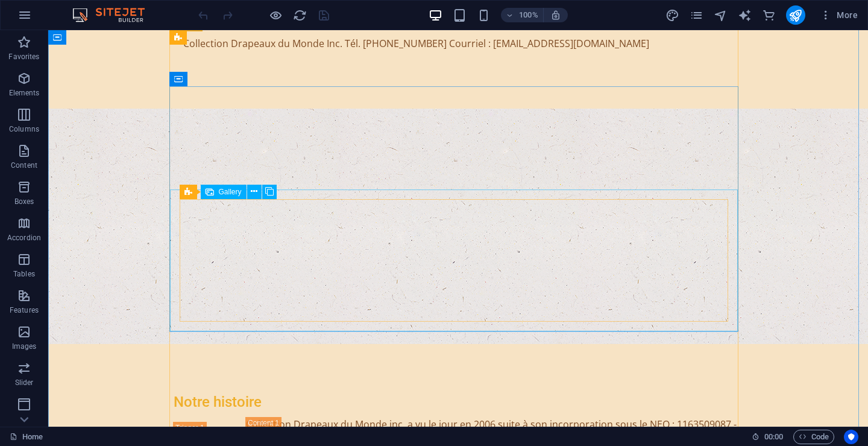
scroll to position [2412, 0]
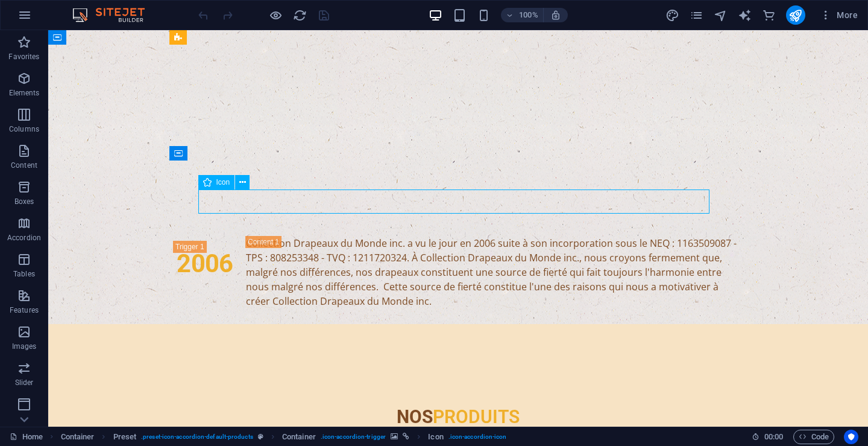
select select "xMidYMid"
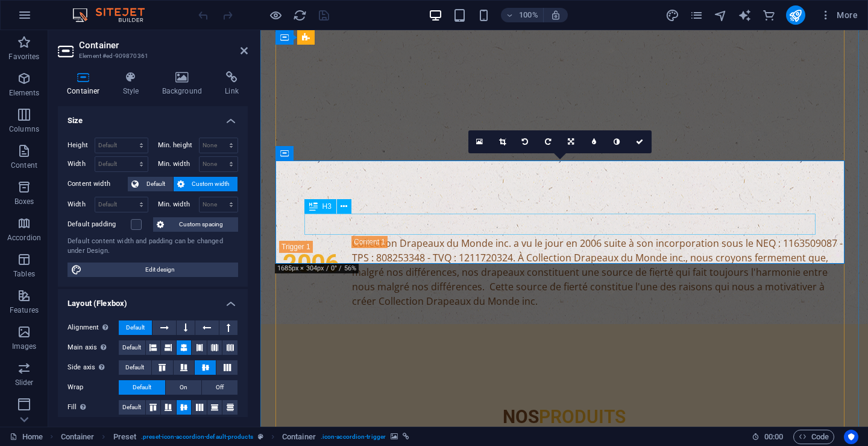
drag, startPoint x: 619, startPoint y: 242, endPoint x: 758, endPoint y: 192, distance: 147.5
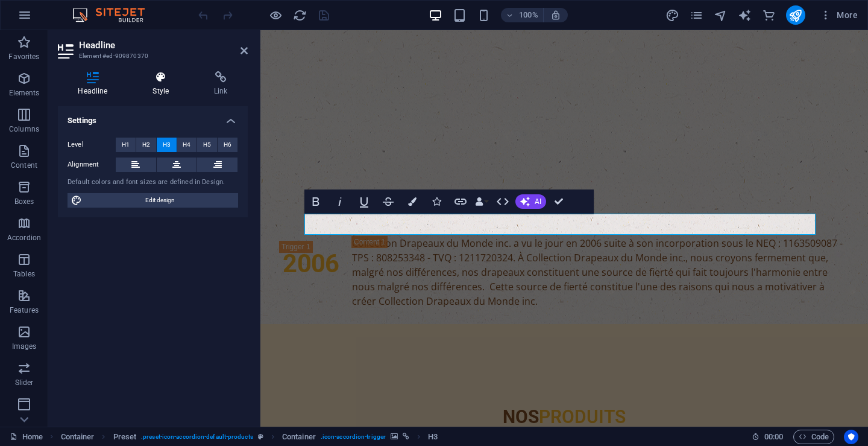
click at [165, 85] on h4 "Style" at bounding box center [164, 83] width 62 height 25
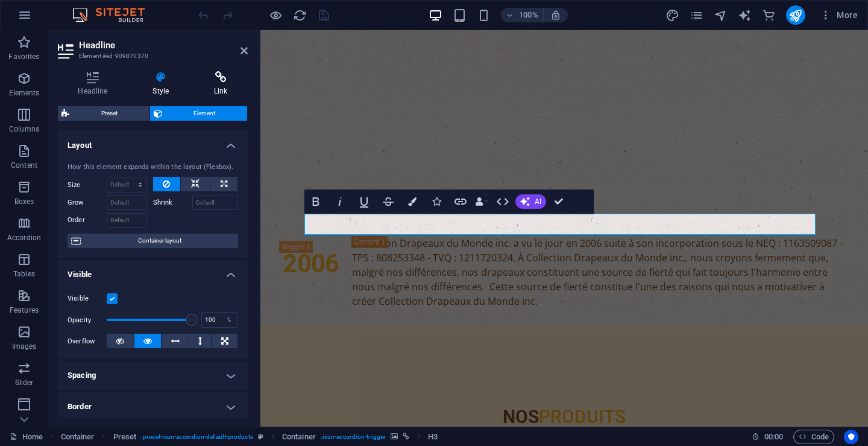
click at [215, 83] on h4 "Link" at bounding box center [221, 83] width 54 height 25
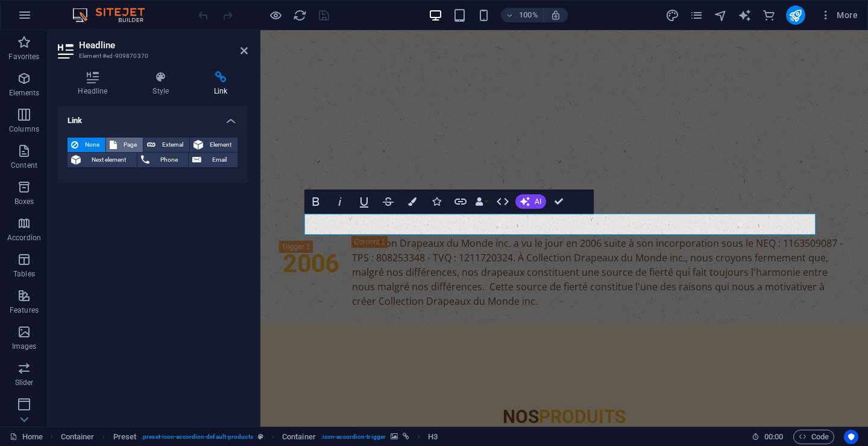
click at [130, 142] on span "Page" at bounding box center [130, 145] width 19 height 14
select select
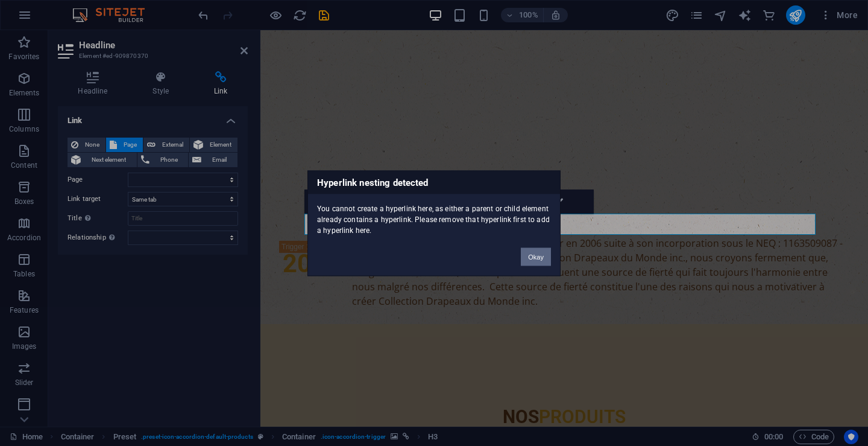
click at [536, 253] on button "Okay" at bounding box center [536, 256] width 30 height 18
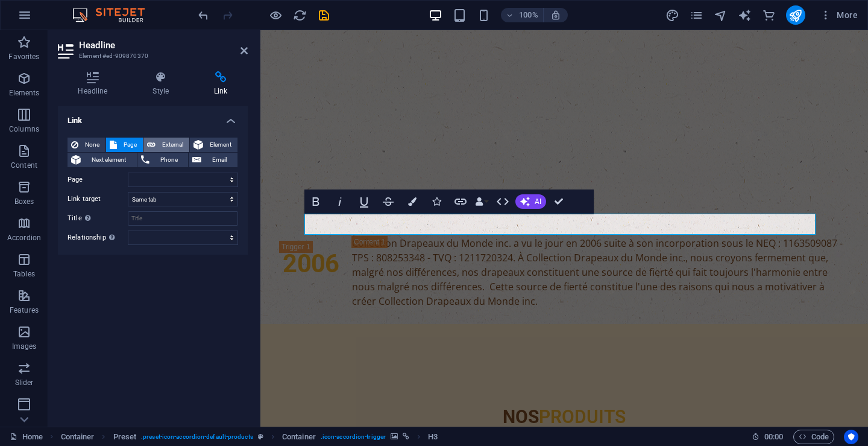
click at [179, 144] on span "External" at bounding box center [172, 145] width 27 height 14
select select "blank"
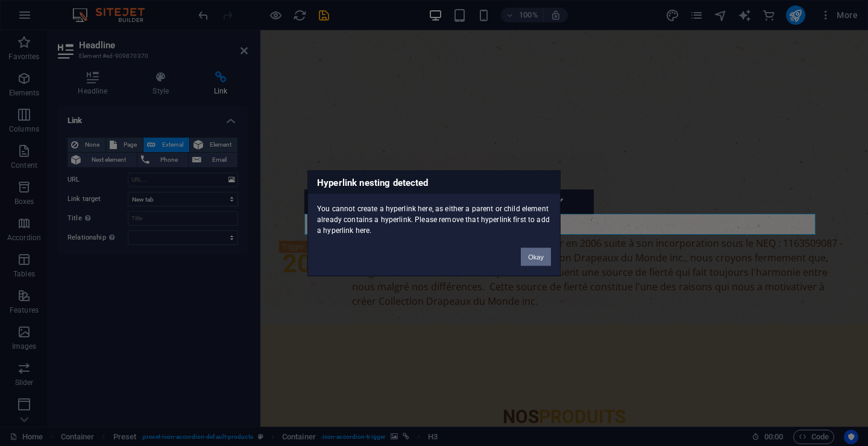
click at [534, 255] on button "Okay" at bounding box center [536, 256] width 30 height 18
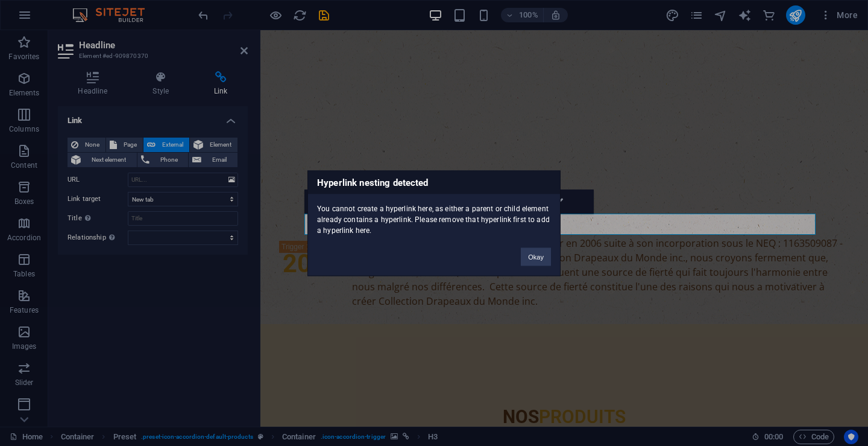
click at [221, 144] on div "Hyperlink nesting detected You cannot create a hyperlink here, as either a pare…" at bounding box center [434, 223] width 868 height 446
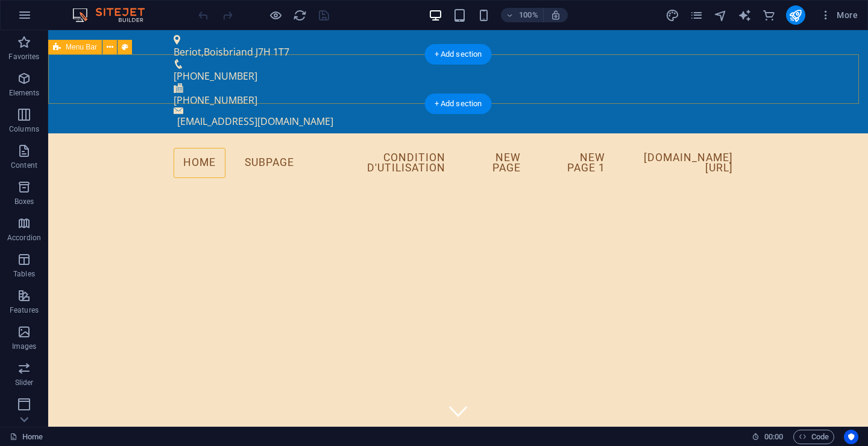
click at [96, 133] on div "Menu Home Subpage Condition d'utilisation New page New page 1 [DOMAIN_NAME][URL]" at bounding box center [458, 163] width 820 height 60
select select "header"
